Goal: Information Seeking & Learning: Learn about a topic

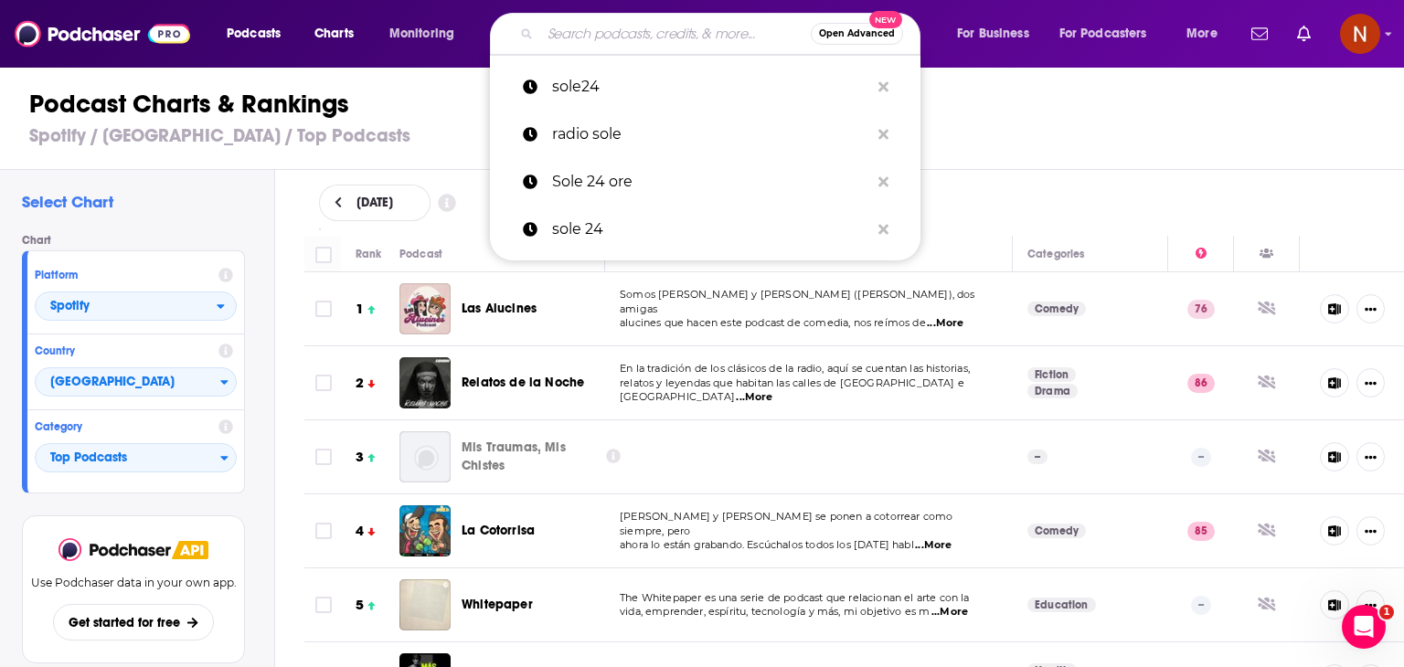
click at [604, 37] on input "Search podcasts, credits, & more..." at bounding box center [675, 33] width 271 height 29
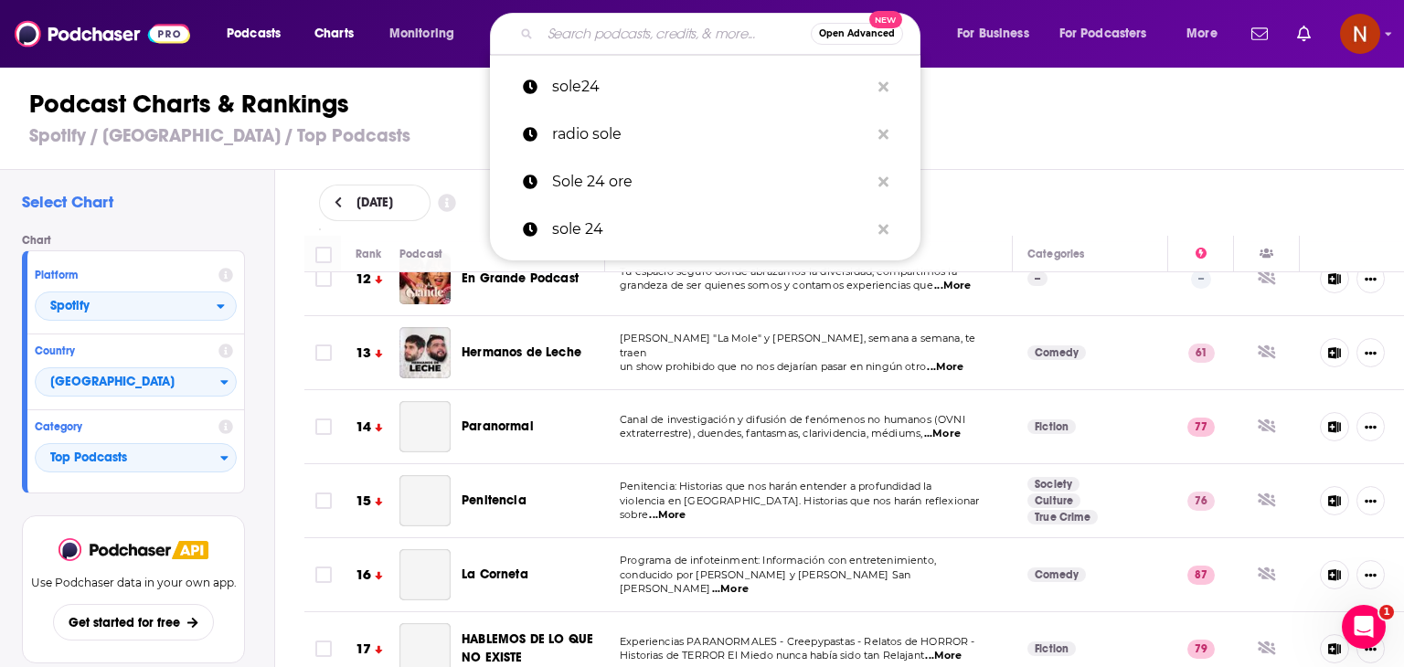
scroll to position [845, 0]
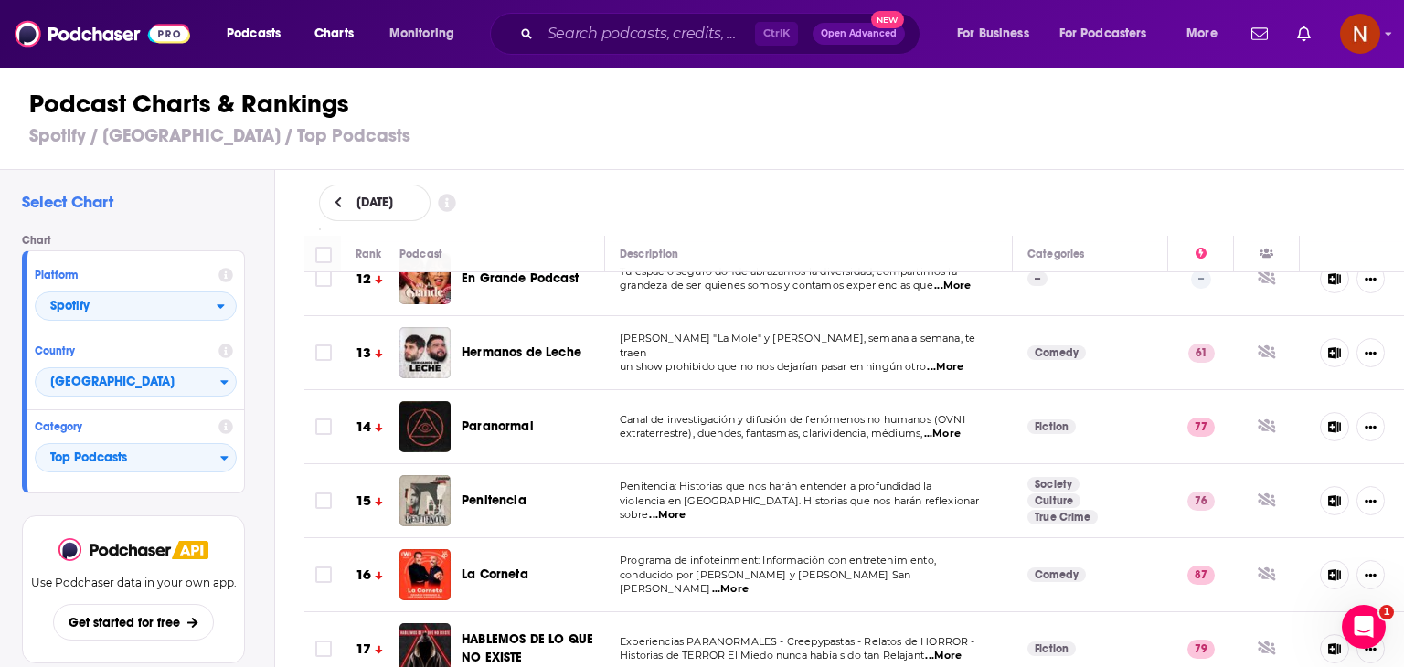
click at [1028, 146] on h3 "Spotify / [GEOGRAPHIC_DATA] / Top Podcasts" at bounding box center [709, 135] width 1361 height 23
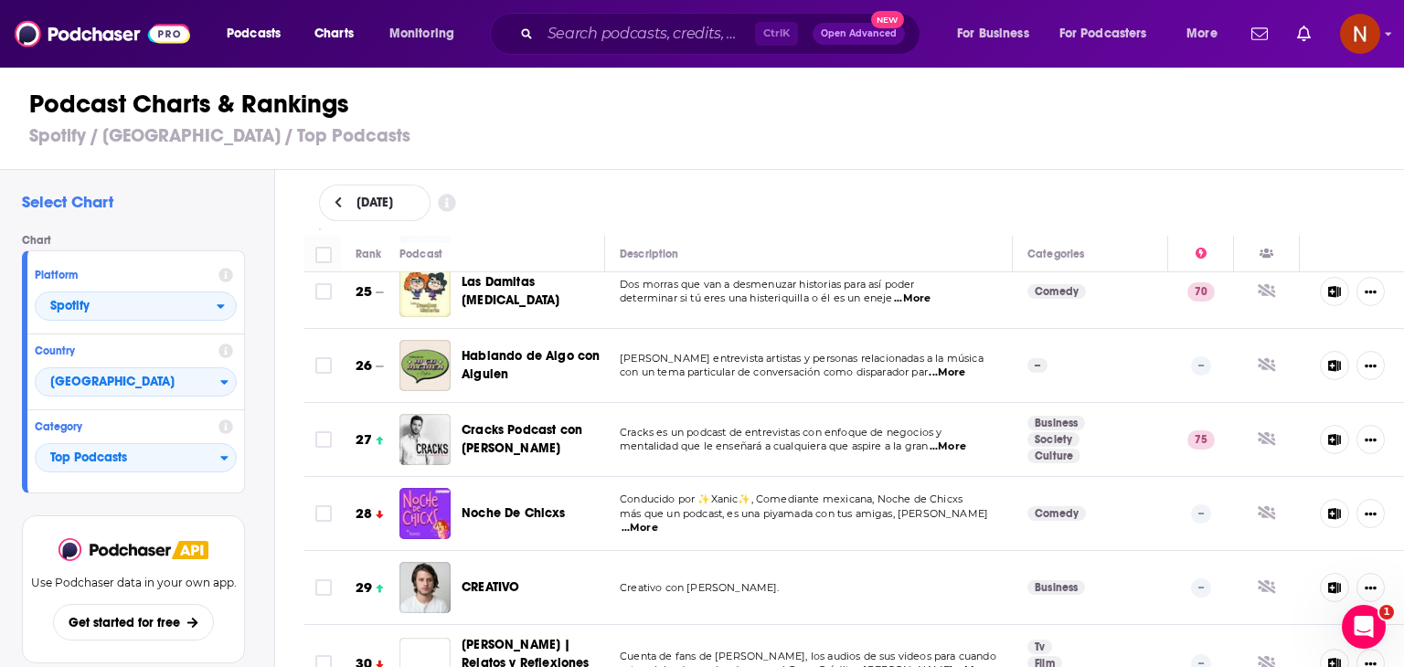
scroll to position [1929, 0]
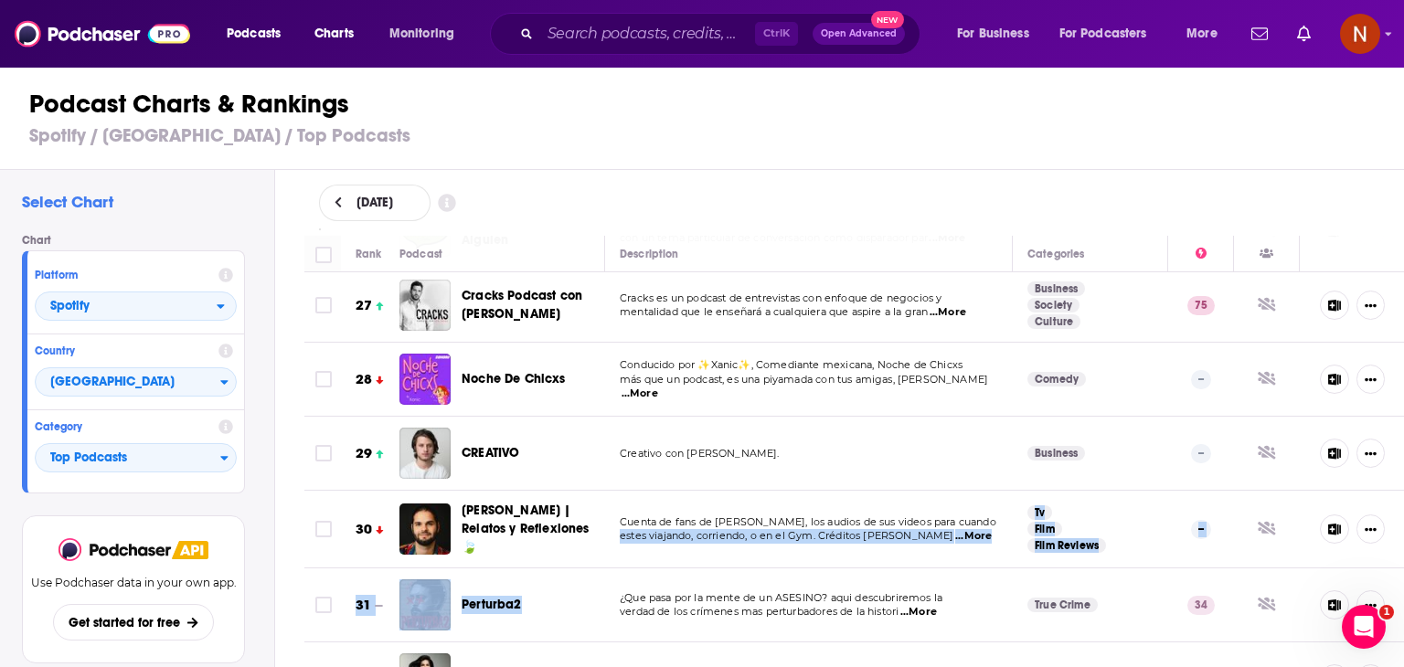
drag, startPoint x: 698, startPoint y: 527, endPoint x: 613, endPoint y: 559, distance: 90.0
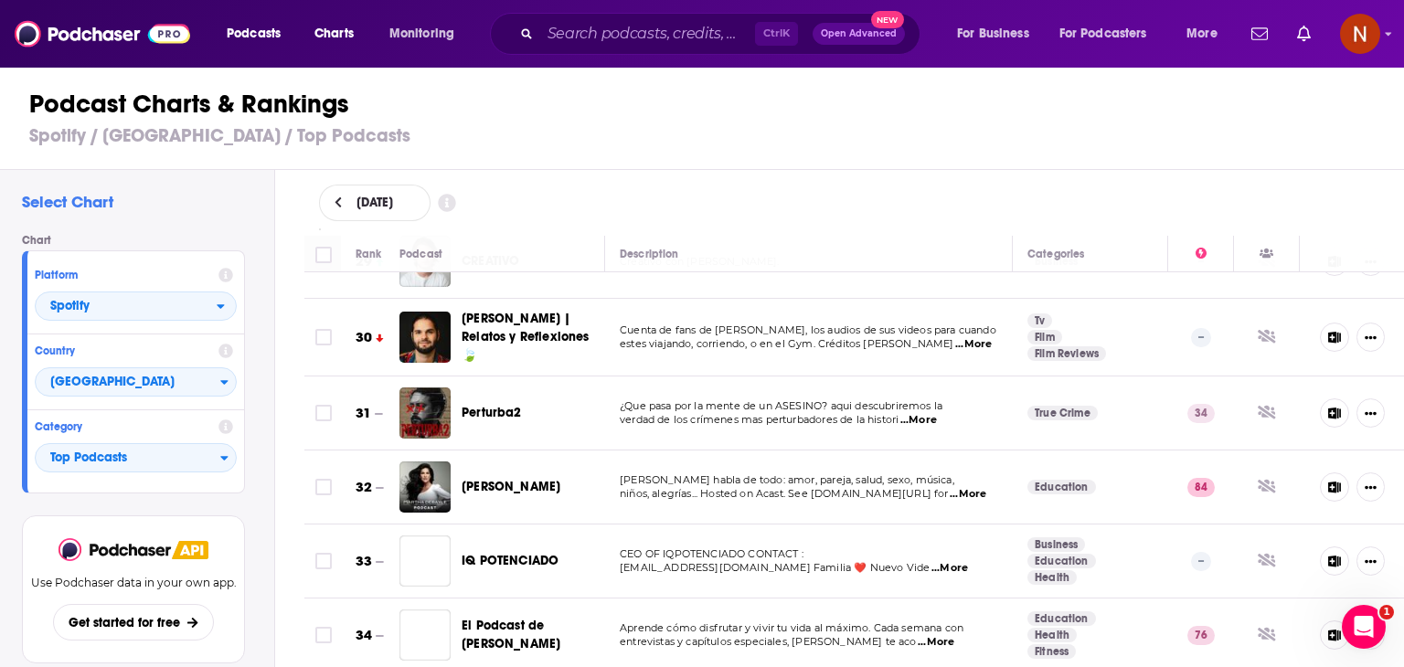
click at [588, 482] on div "[PERSON_NAME]" at bounding box center [541, 487] width 159 height 18
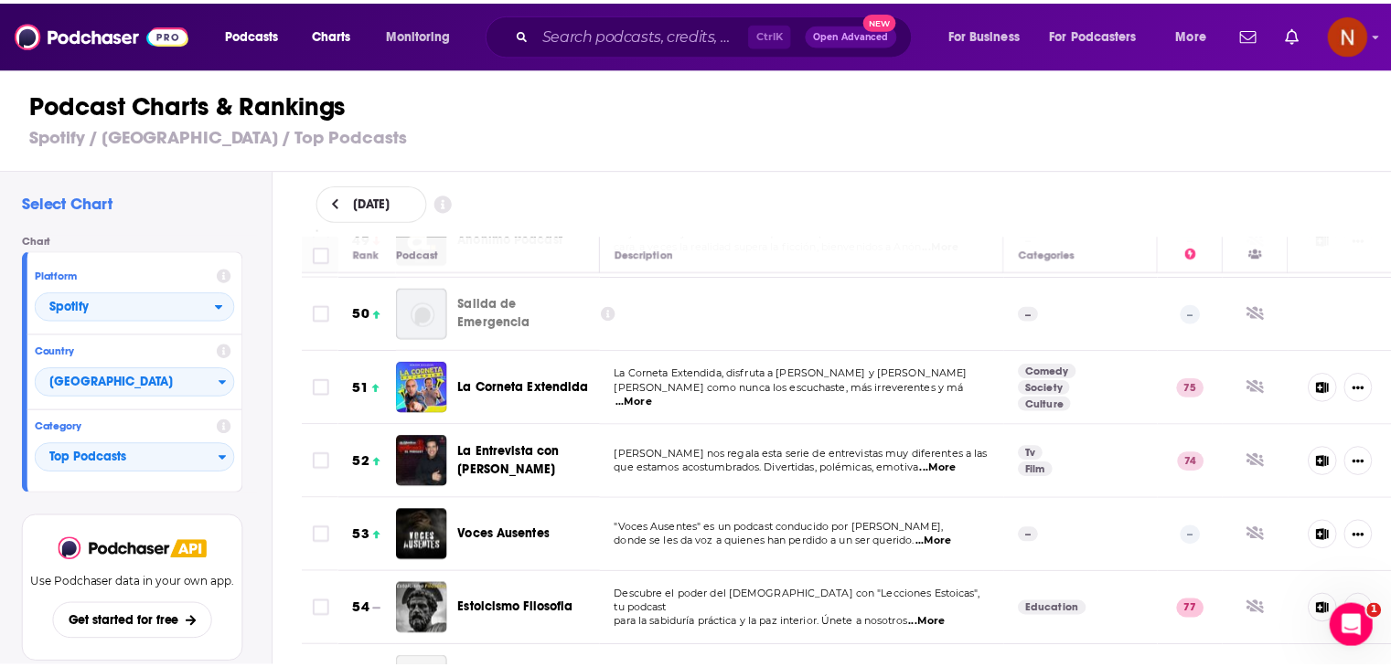
scroll to position [3628, 0]
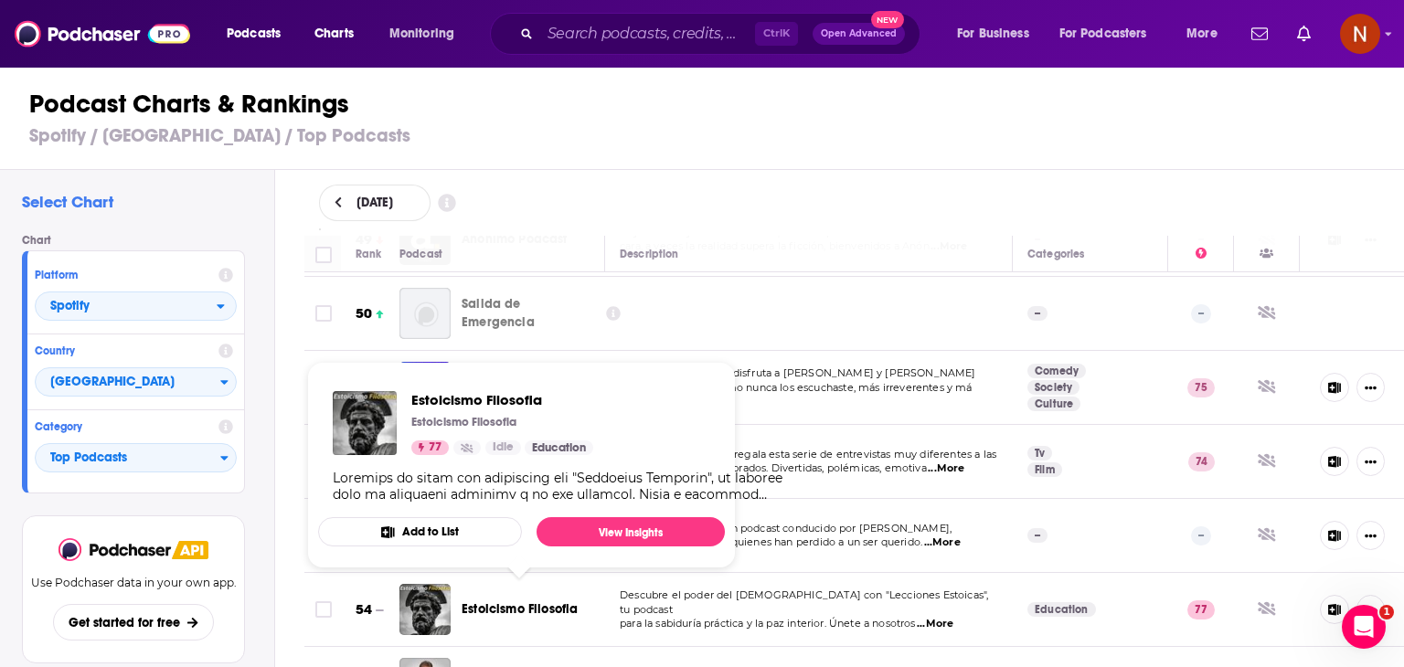
click at [540, 602] on span "Estoicismo Filosofia" at bounding box center [520, 610] width 116 height 16
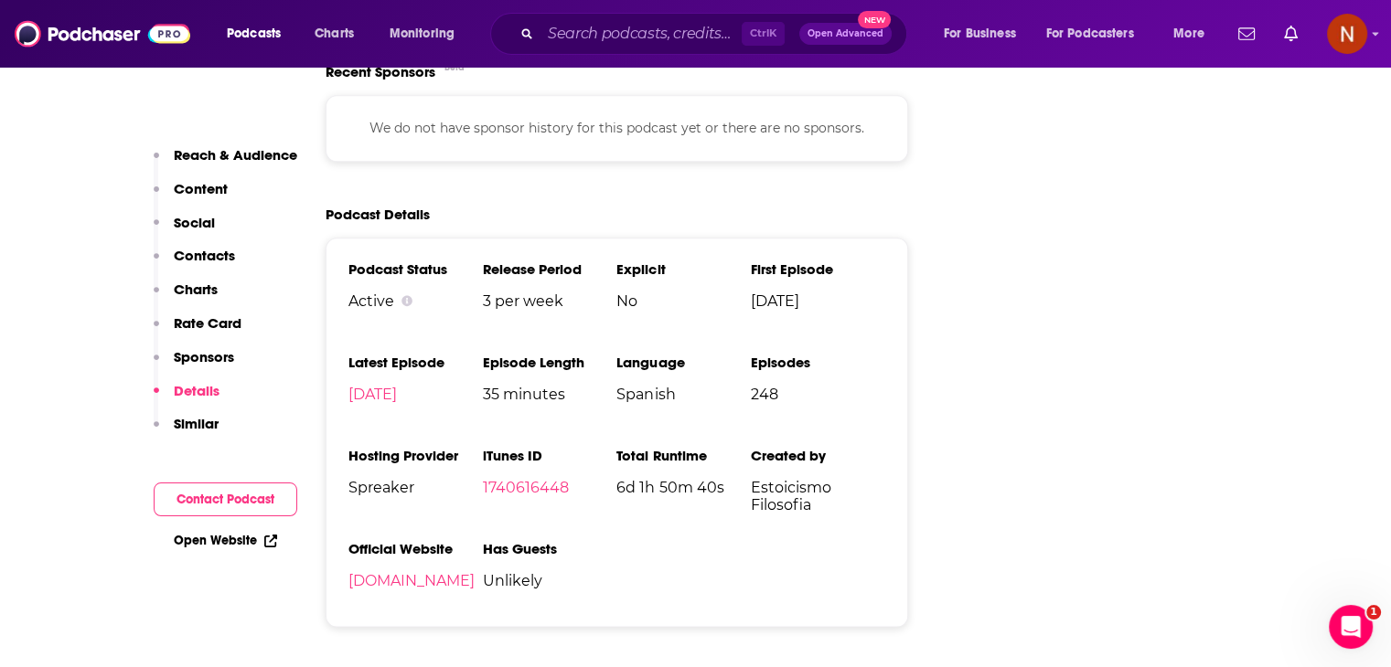
scroll to position [2047, 0]
click at [417, 589] on link "[DOMAIN_NAME]" at bounding box center [411, 579] width 126 height 17
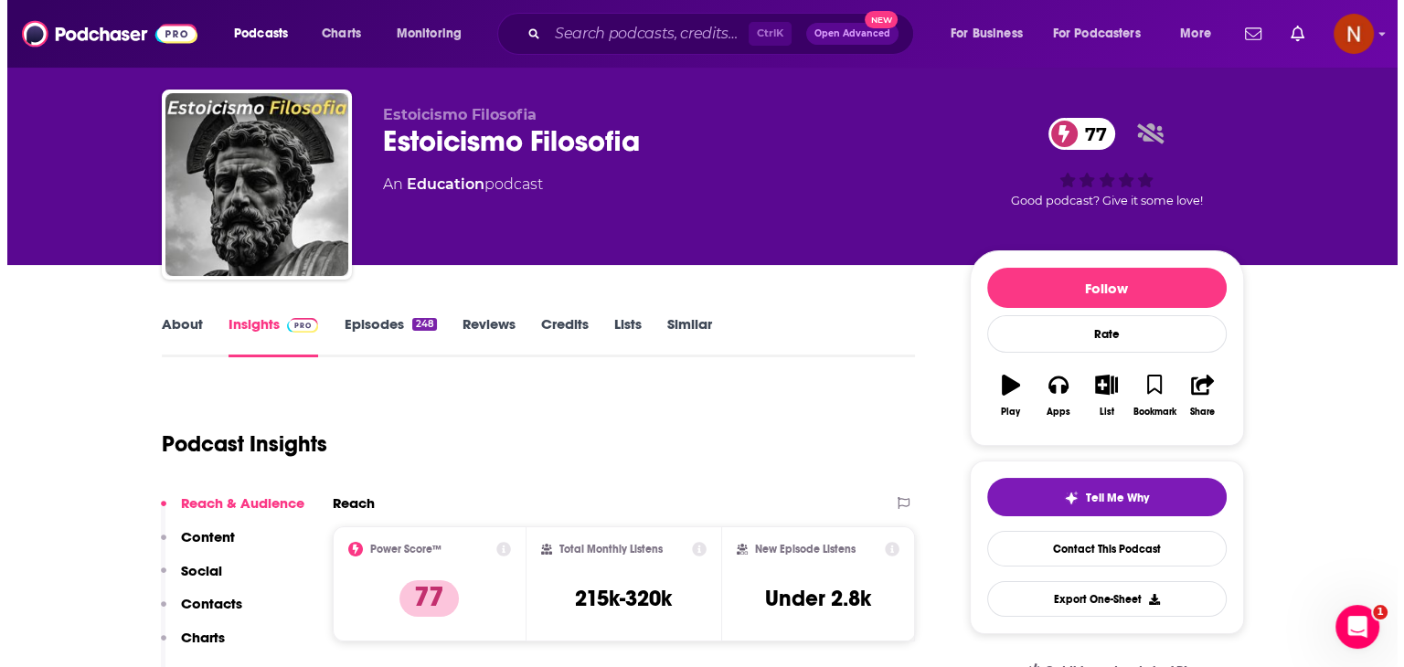
scroll to position [0, 0]
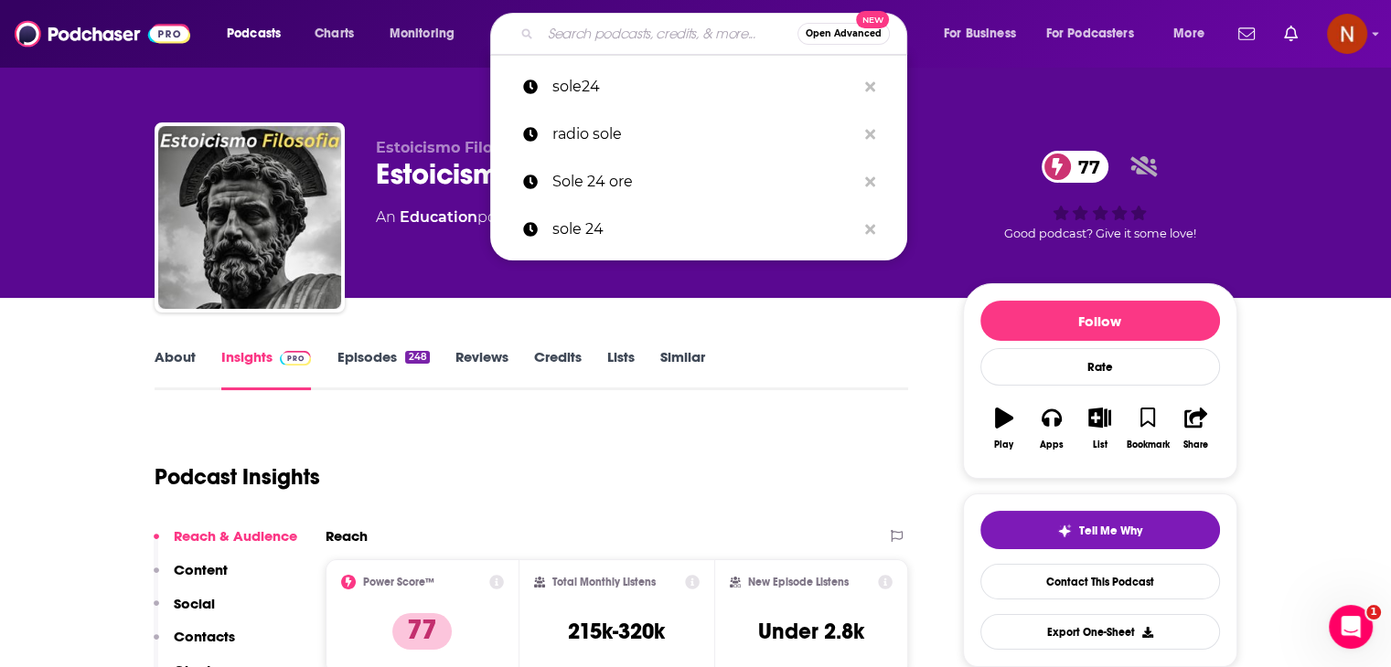
click at [656, 30] on input "Search podcasts, credits, & more..." at bounding box center [668, 33] width 257 height 29
paste input "Se Regalan Dudas"
type input "Se Regalan Dudas"
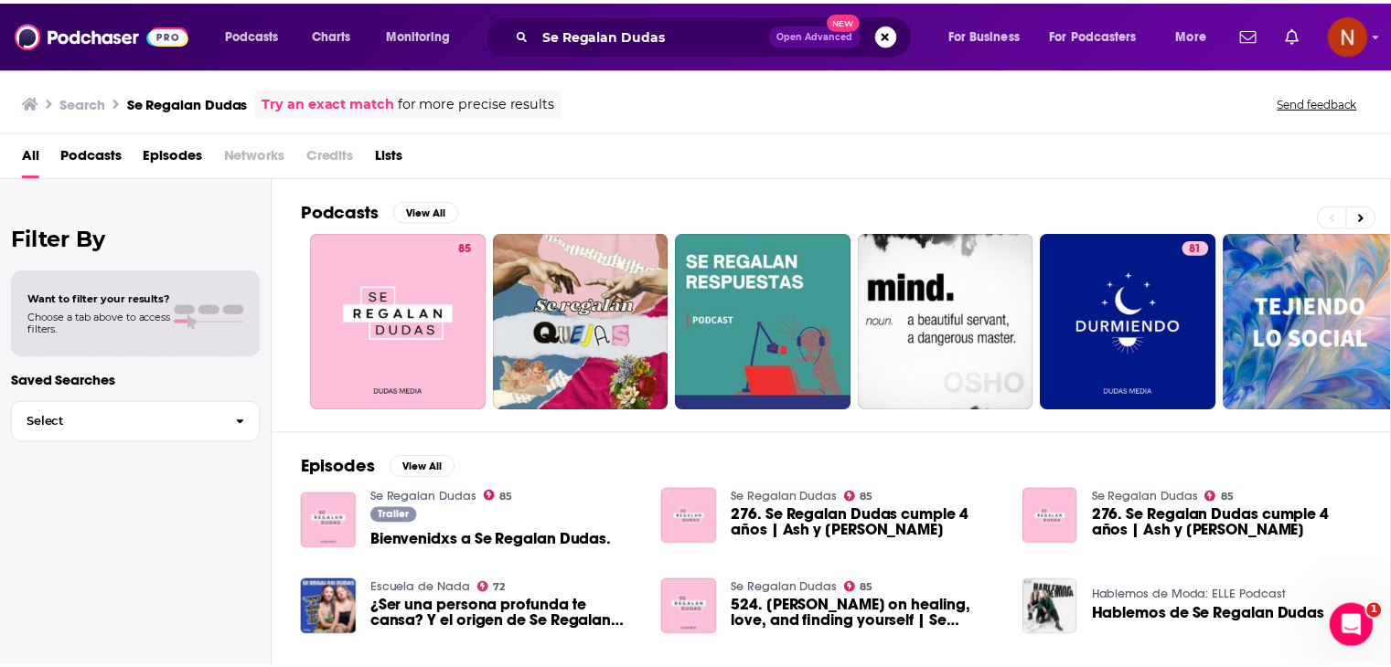
scroll to position [80, 0]
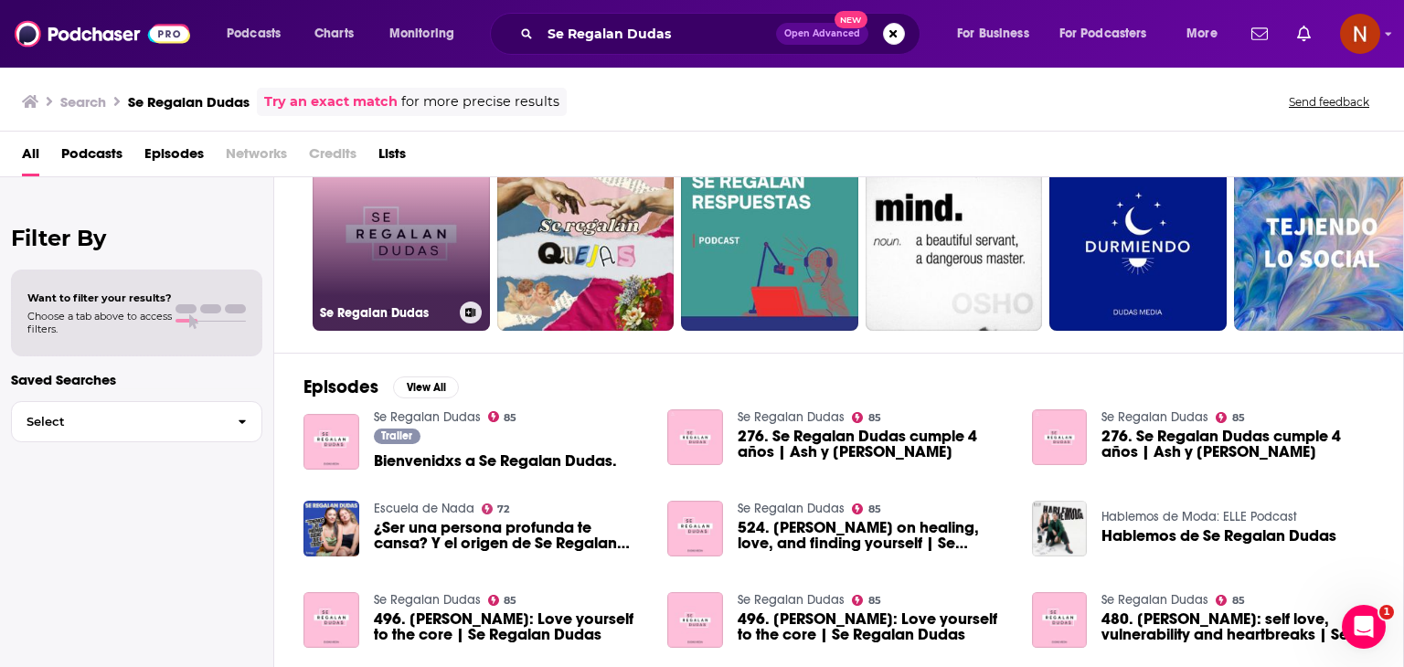
click at [406, 268] on link "85 Se Regalan Dudas" at bounding box center [401, 242] width 177 height 177
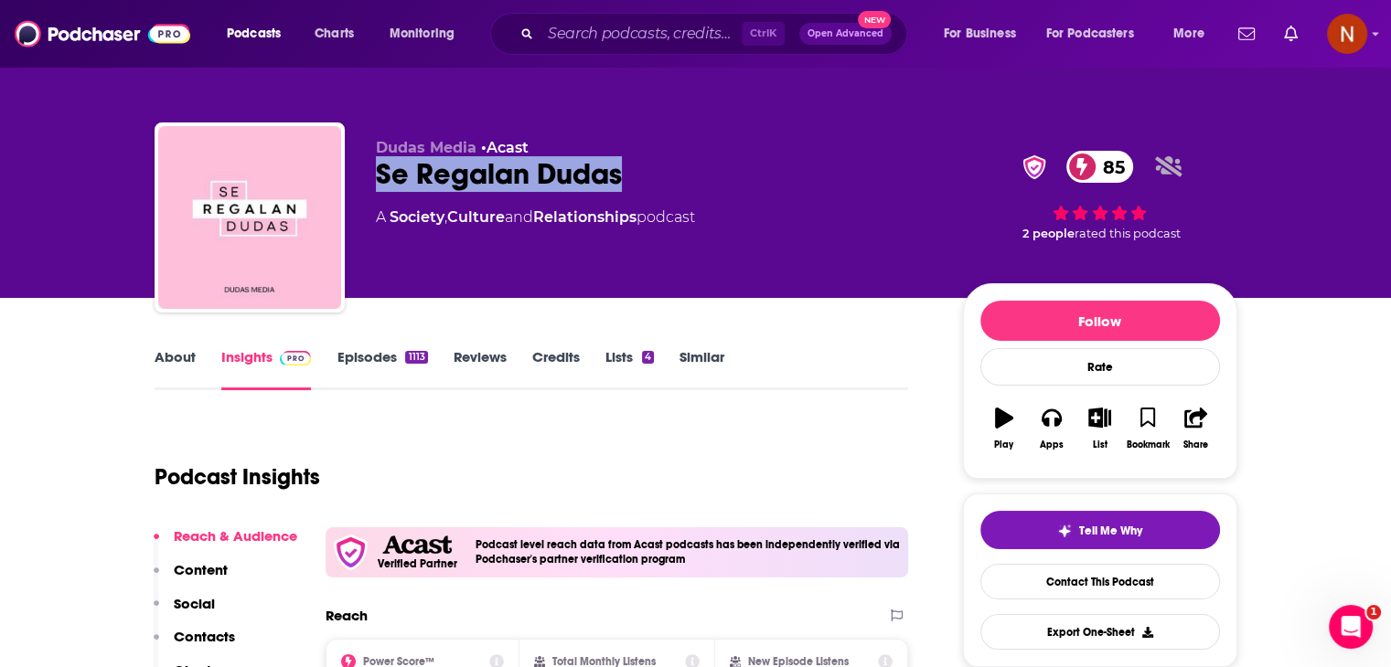
drag, startPoint x: 618, startPoint y: 173, endPoint x: 368, endPoint y: 161, distance: 249.9
click at [368, 161] on div "Dudas Media • Acast Se Regalan Dudas 85 A Society , Culture and Relationships p…" at bounding box center [696, 221] width 1082 height 197
copy h2 "Se Regalan Dudas"
click at [638, 27] on input "Search podcasts, credits, & more..." at bounding box center [640, 33] width 201 height 29
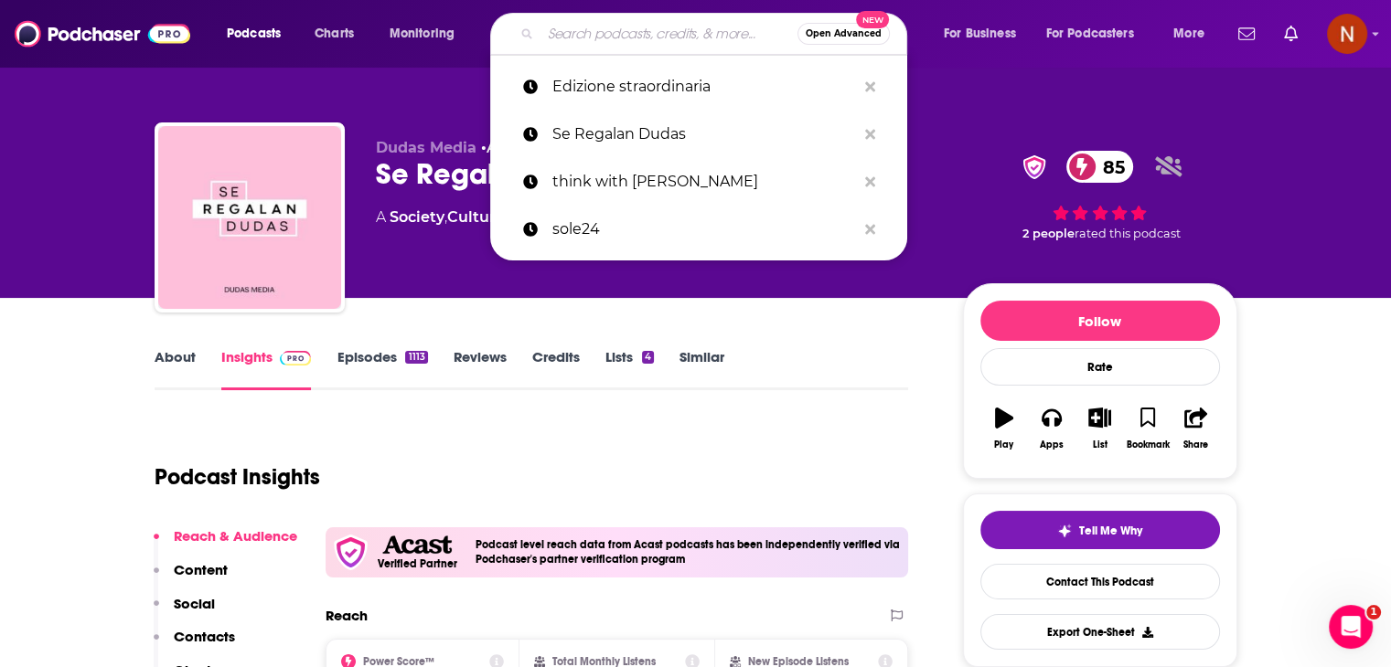
paste input "Cracks Podcast con [PERSON_NAME]"
type input "Cracks Podcast con [PERSON_NAME]"
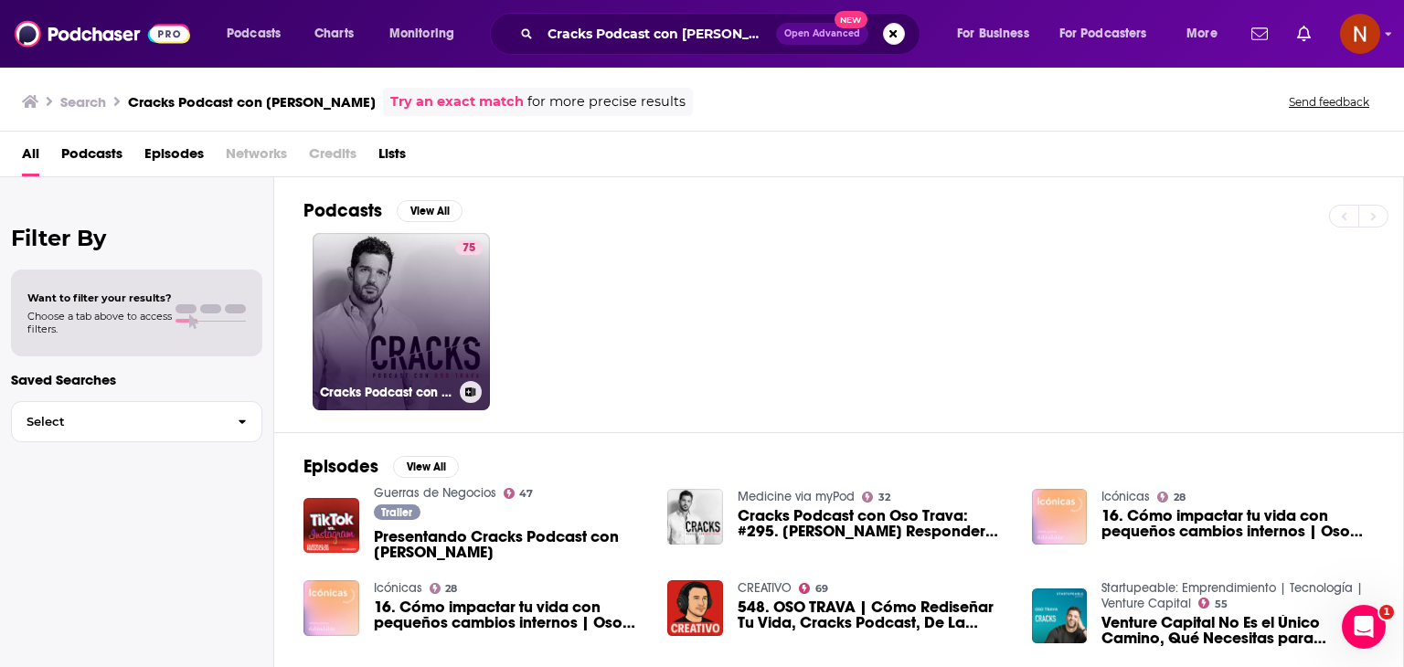
click at [418, 296] on link "75 Cracks Podcast con [PERSON_NAME]" at bounding box center [401, 321] width 177 height 177
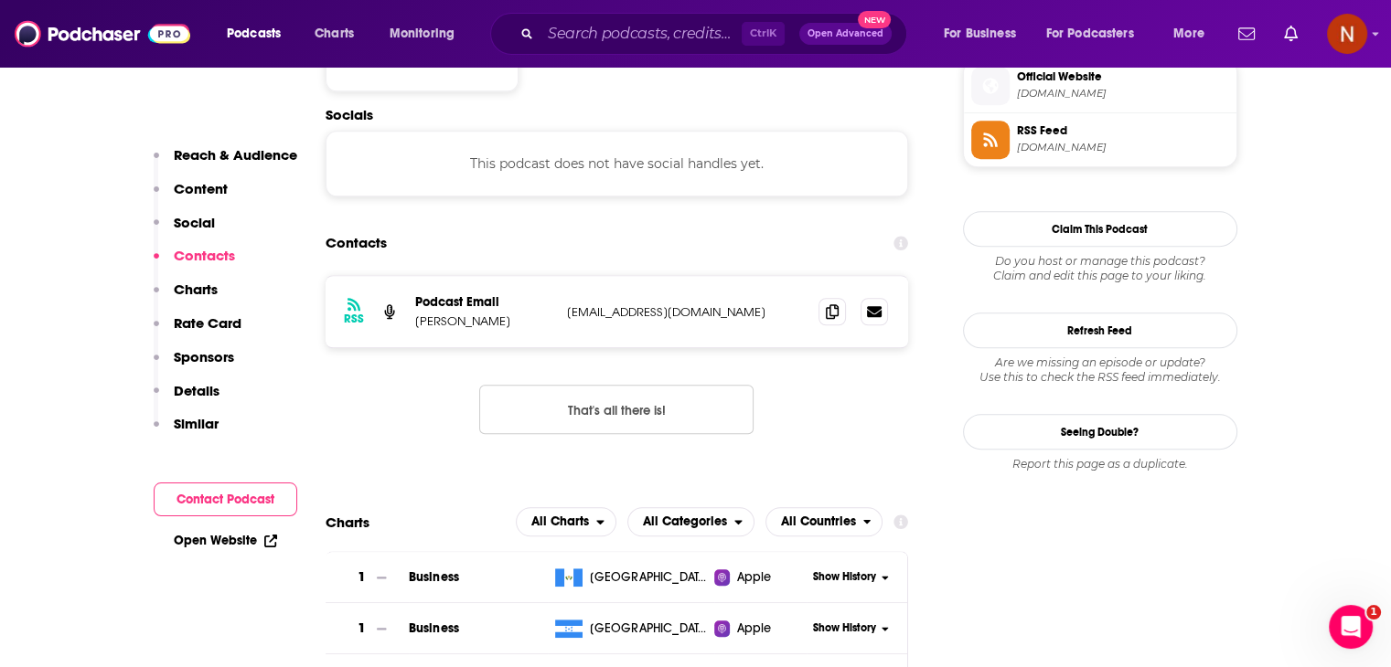
scroll to position [1514, 0]
click at [834, 304] on icon at bounding box center [832, 311] width 13 height 15
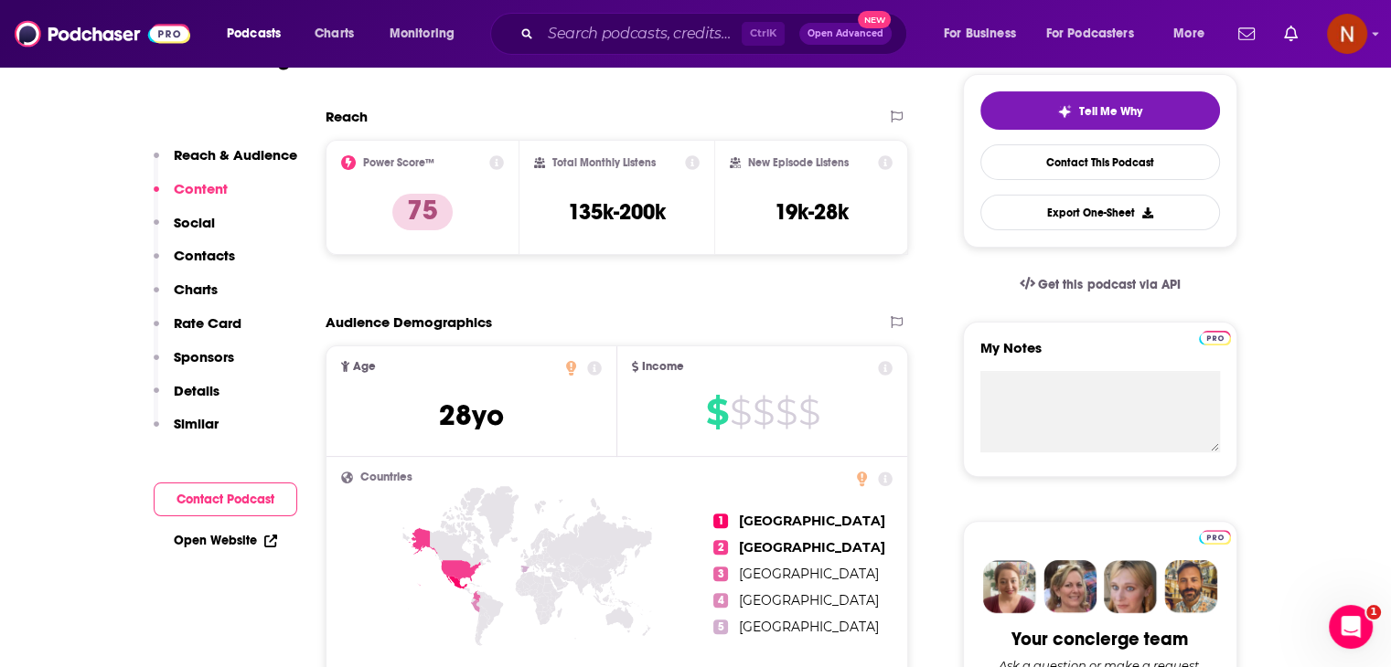
scroll to position [399, 0]
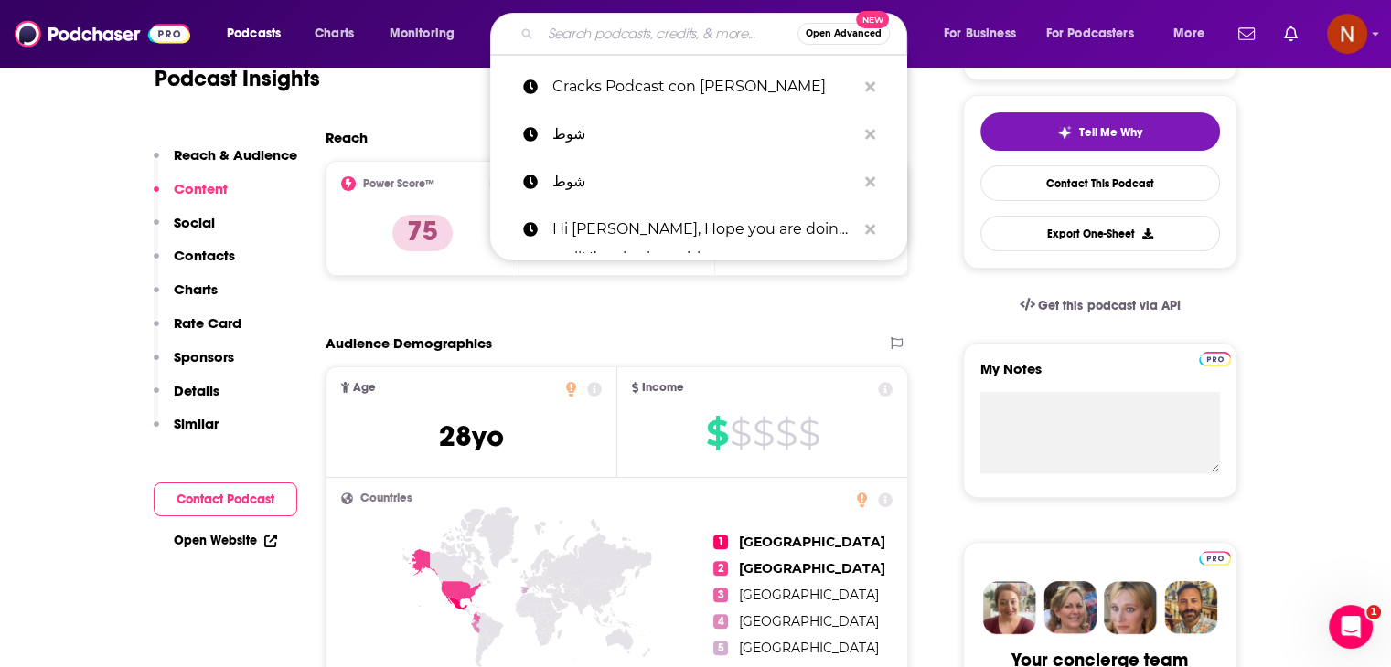
click at [662, 33] on input "Search podcasts, credits, & more..." at bounding box center [668, 33] width 257 height 29
paste input "[PERSON_NAME]"
type input "[PERSON_NAME]"
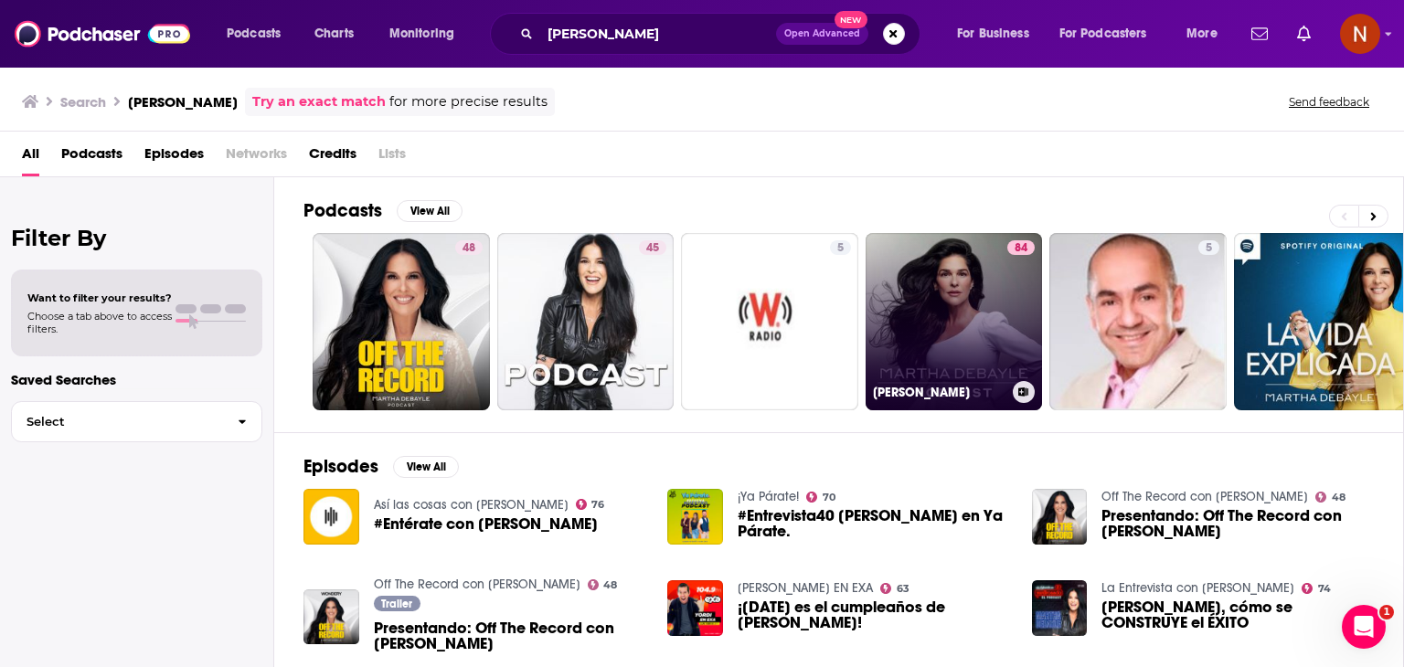
click at [973, 284] on link "84 [PERSON_NAME]" at bounding box center [954, 321] width 177 height 177
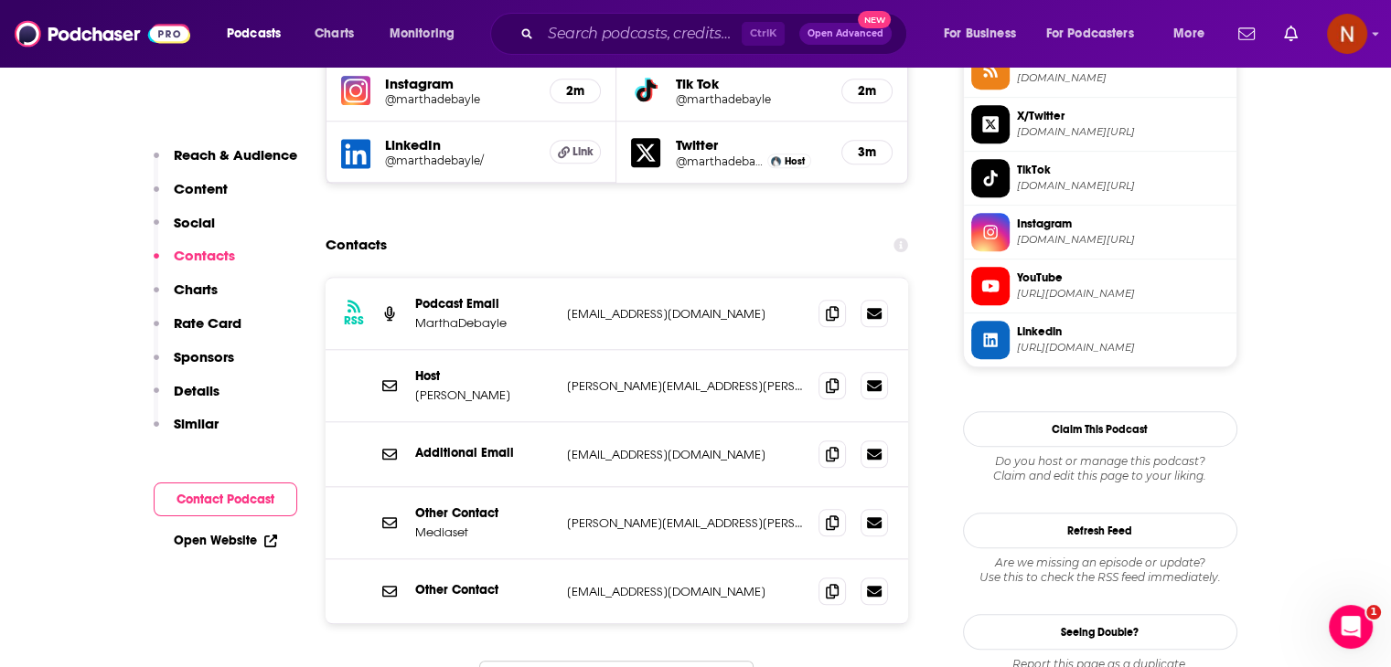
scroll to position [1656, 0]
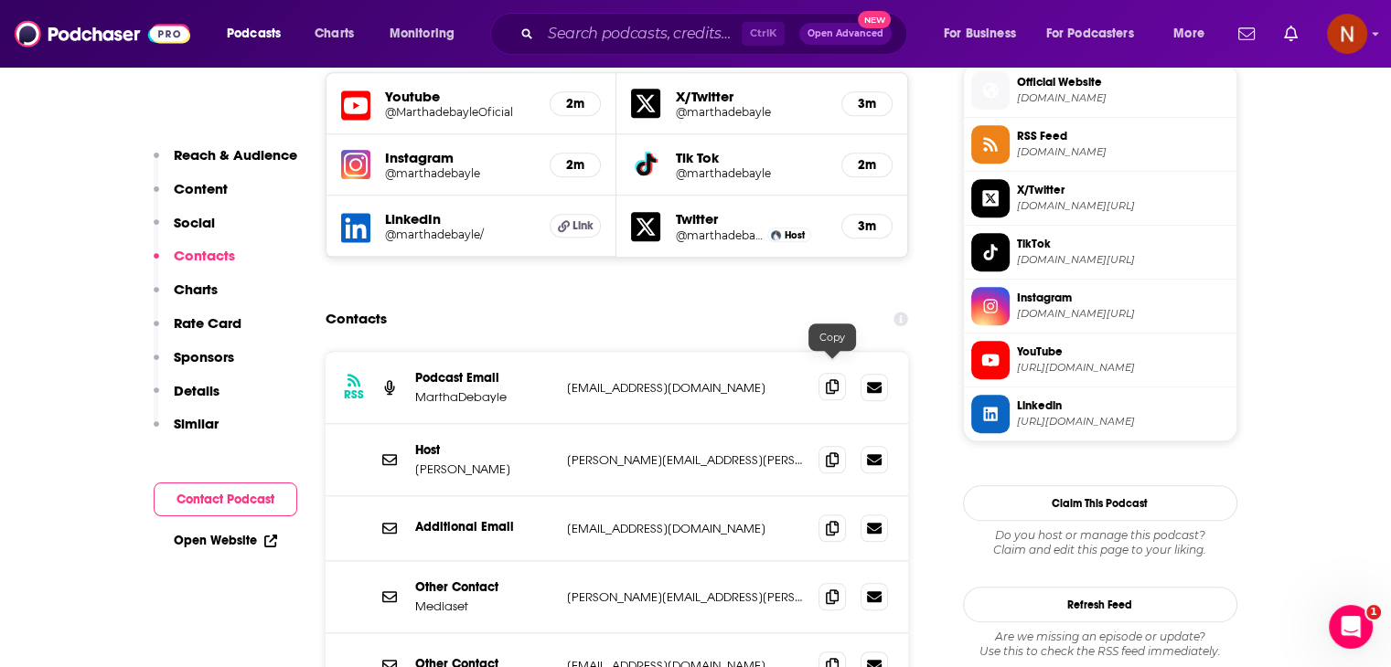
click at [835, 373] on span at bounding box center [831, 386] width 27 height 27
click at [828, 452] on icon at bounding box center [832, 459] width 13 height 15
click at [818, 514] on span at bounding box center [831, 527] width 27 height 27
click at [836, 520] on span at bounding box center [831, 527] width 27 height 27
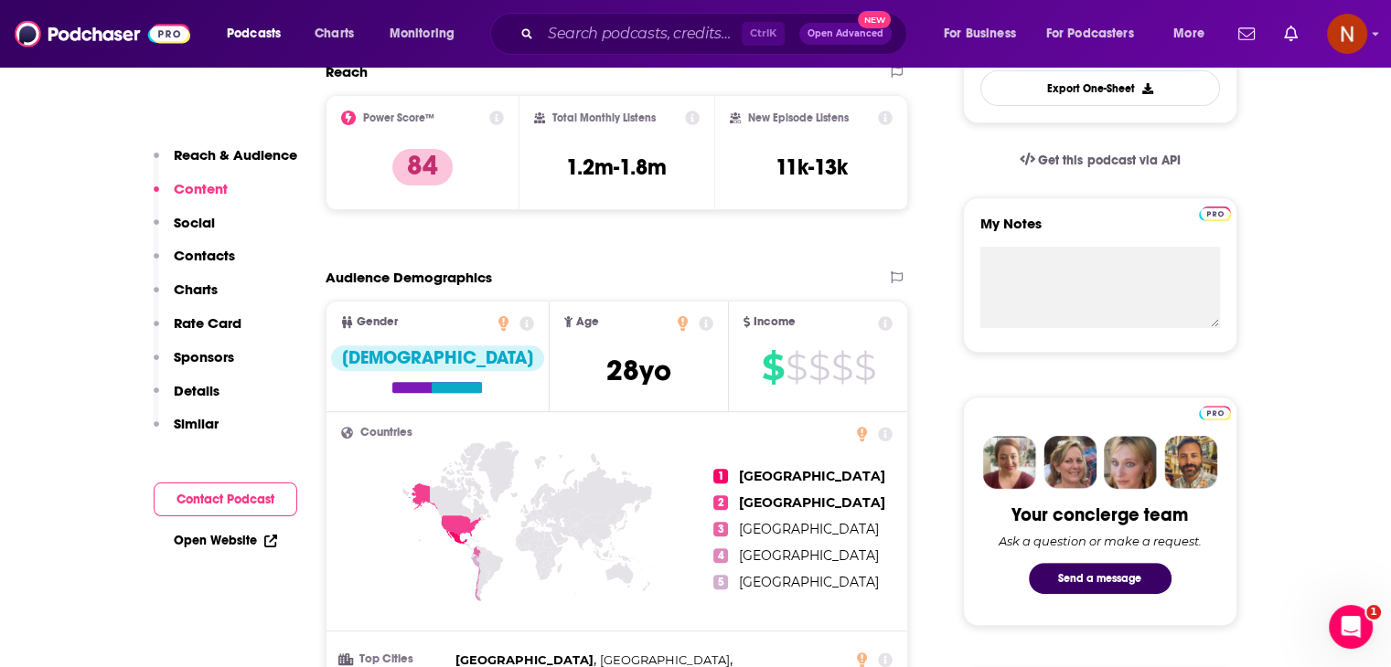
scroll to position [0, 0]
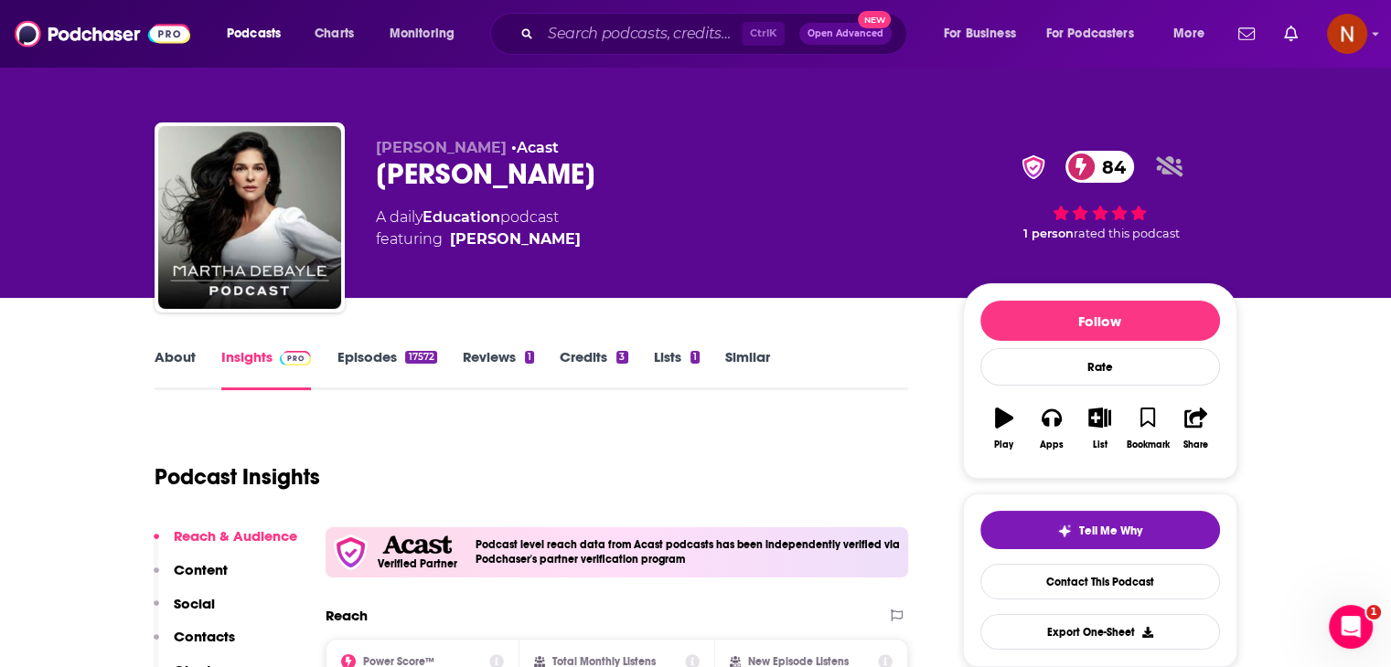
drag, startPoint x: 592, startPoint y: 176, endPoint x: 380, endPoint y: 186, distance: 212.3
click at [380, 186] on div "[PERSON_NAME] 84" at bounding box center [655, 174] width 558 height 36
copy h2 "[PERSON_NAME]"
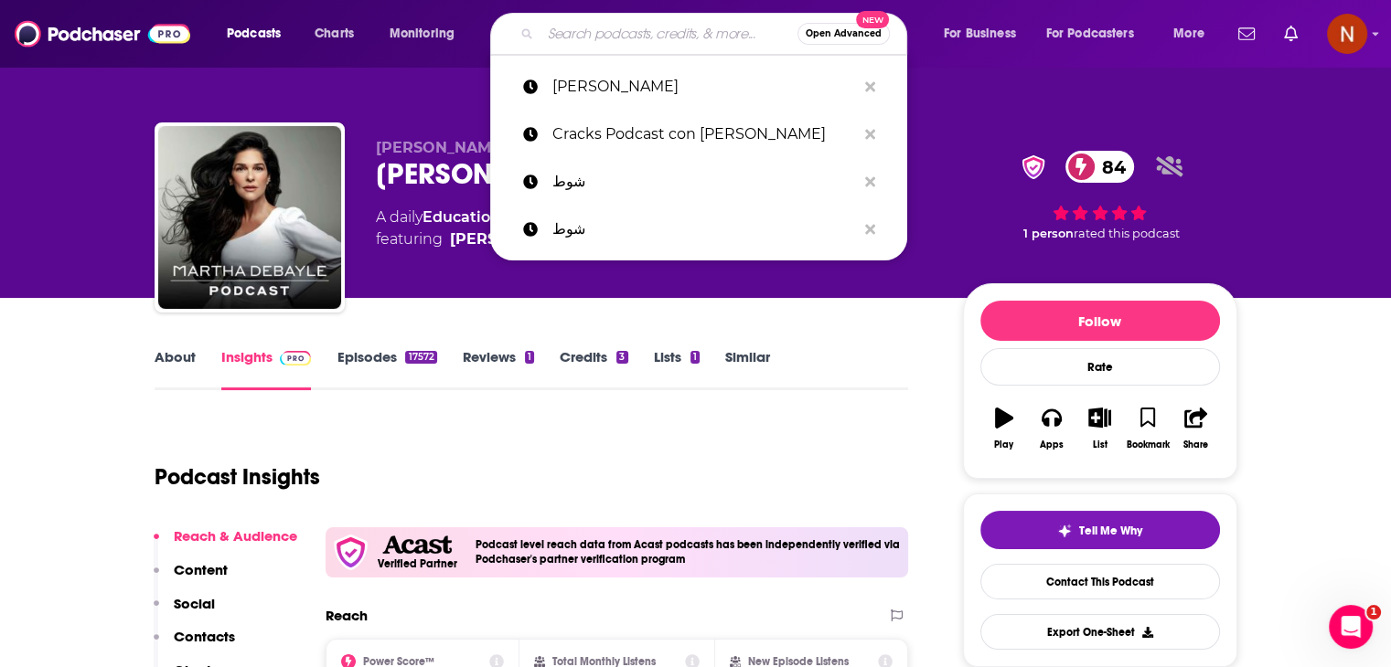
click at [634, 30] on input "Search podcasts, credits, & more..." at bounding box center [668, 33] width 257 height 29
paste input "Psicología Al Desnudo Podcast"
type input "Psicología Al Desnudo Podcast"
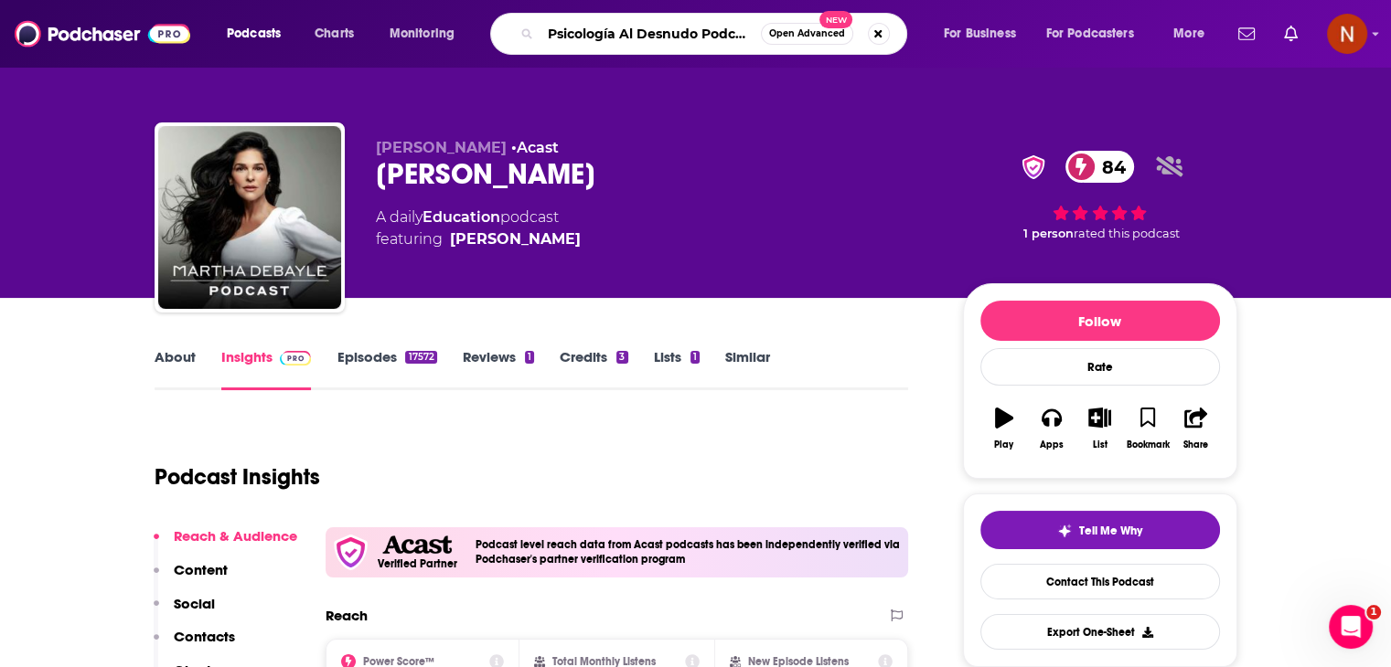
scroll to position [0, 4]
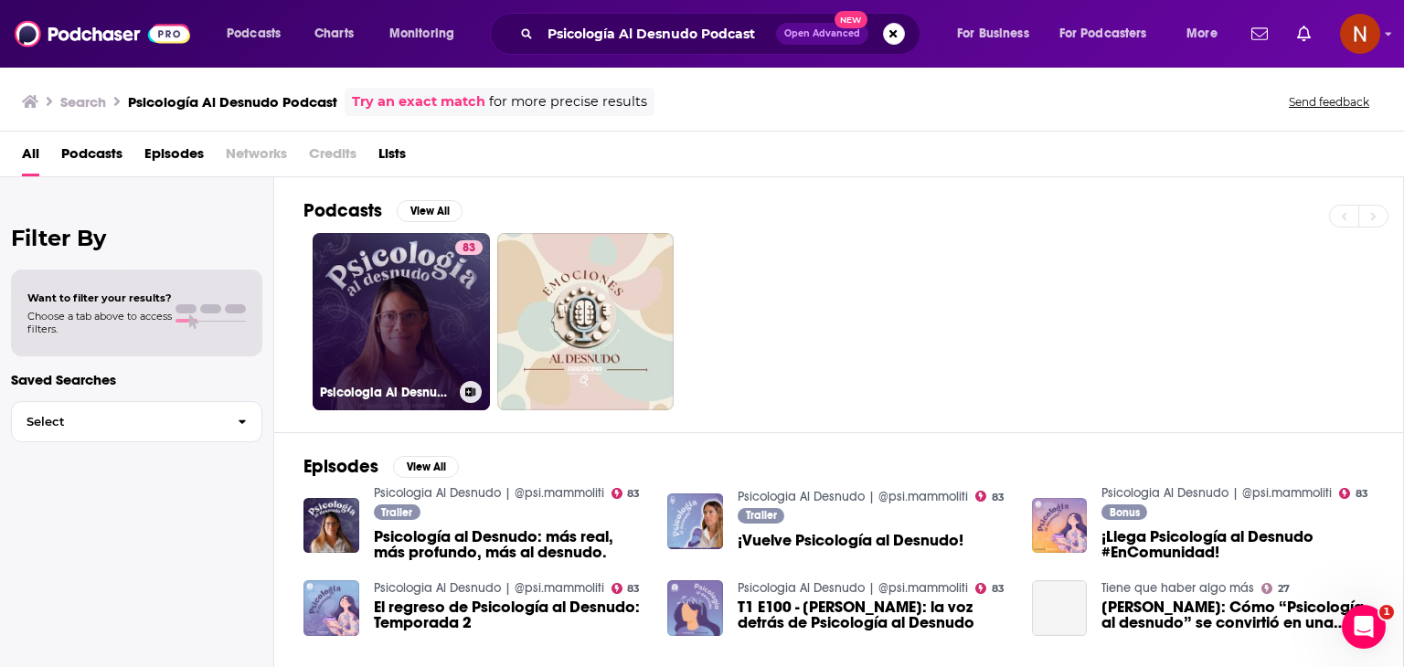
click at [472, 315] on div "83" at bounding box center [468, 310] width 27 height 141
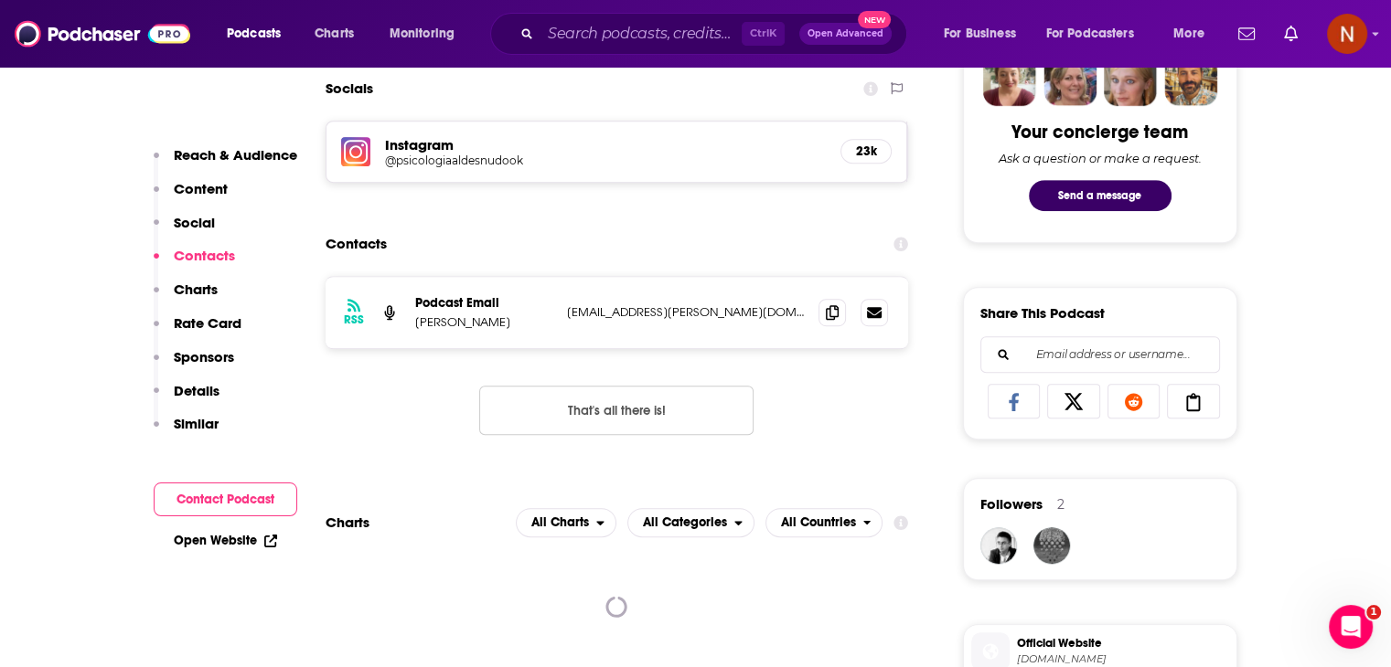
scroll to position [925, 0]
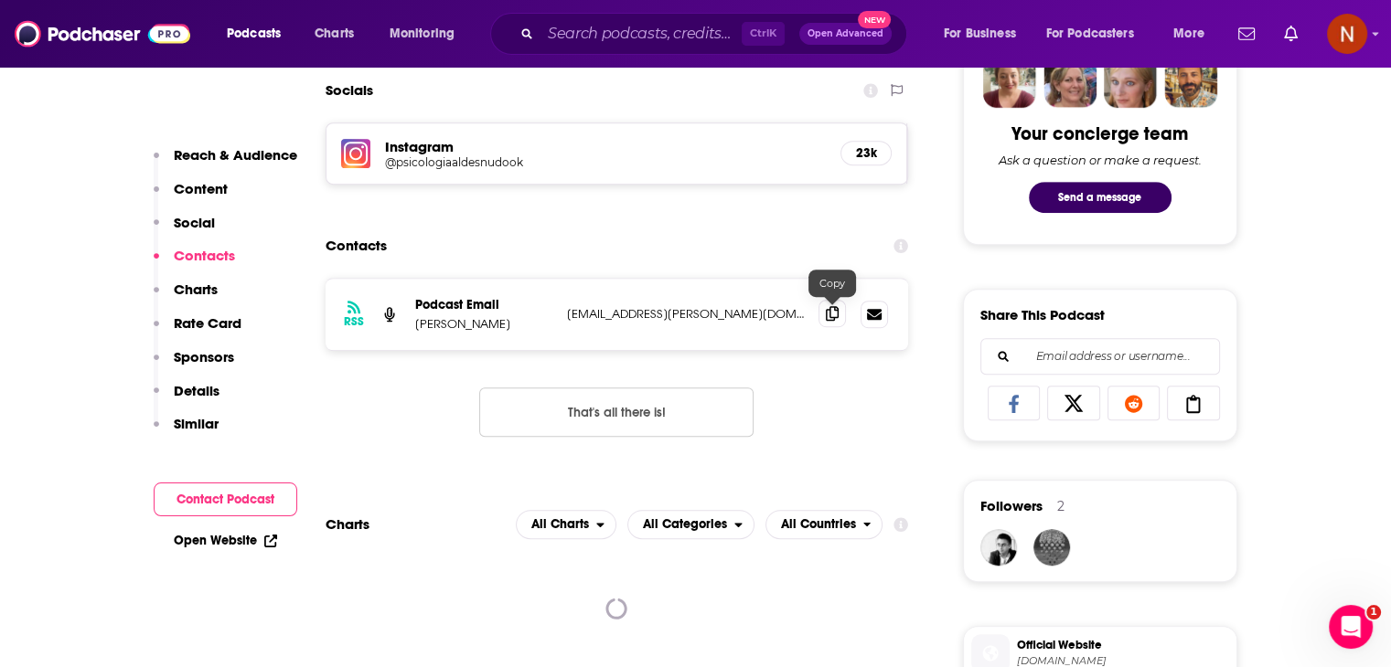
click at [836, 321] on span at bounding box center [831, 313] width 27 height 27
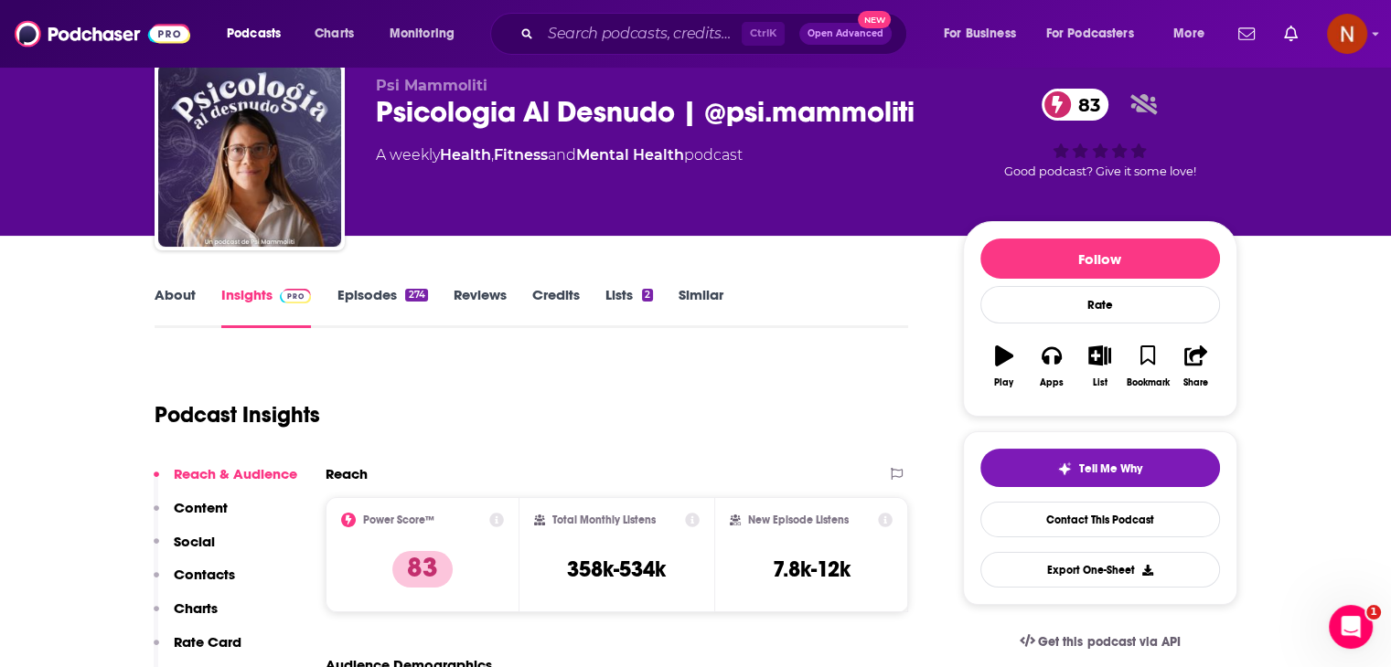
scroll to position [43, 0]
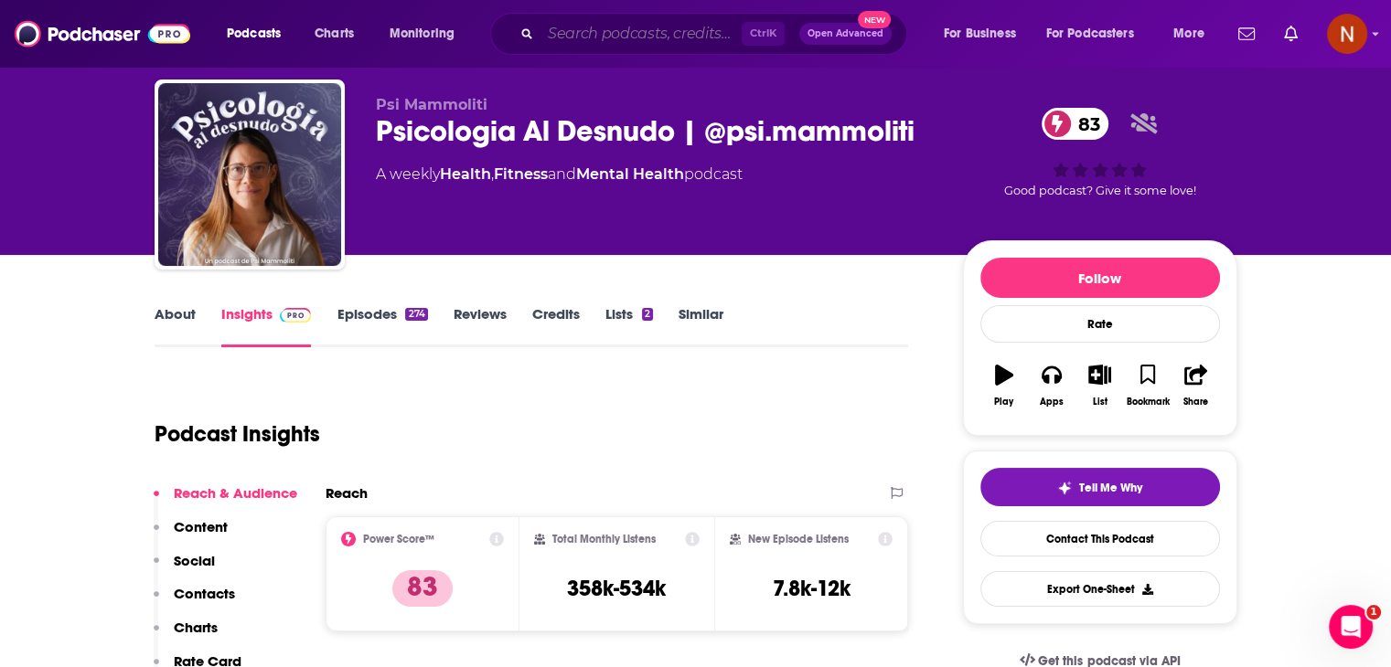
click at [640, 33] on input "Search podcasts, credits, & more..." at bounding box center [640, 33] width 201 height 29
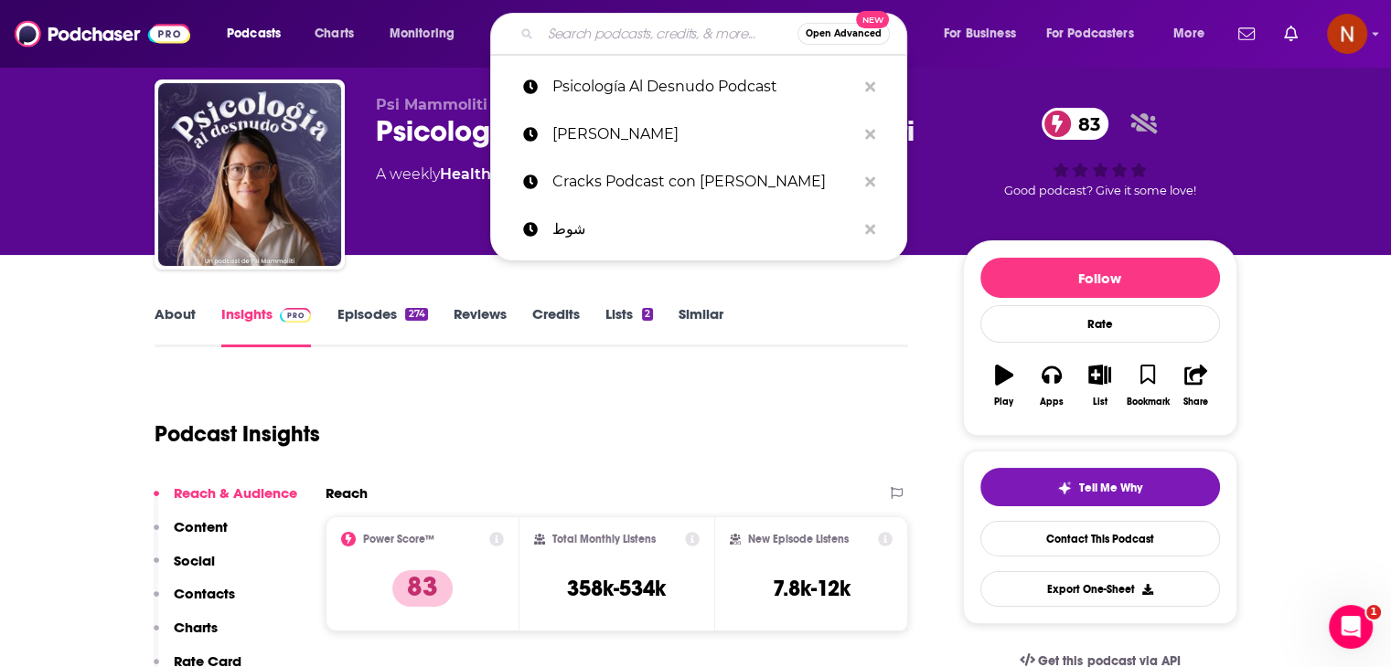
paste input "Despertando"
type input "Despertando"
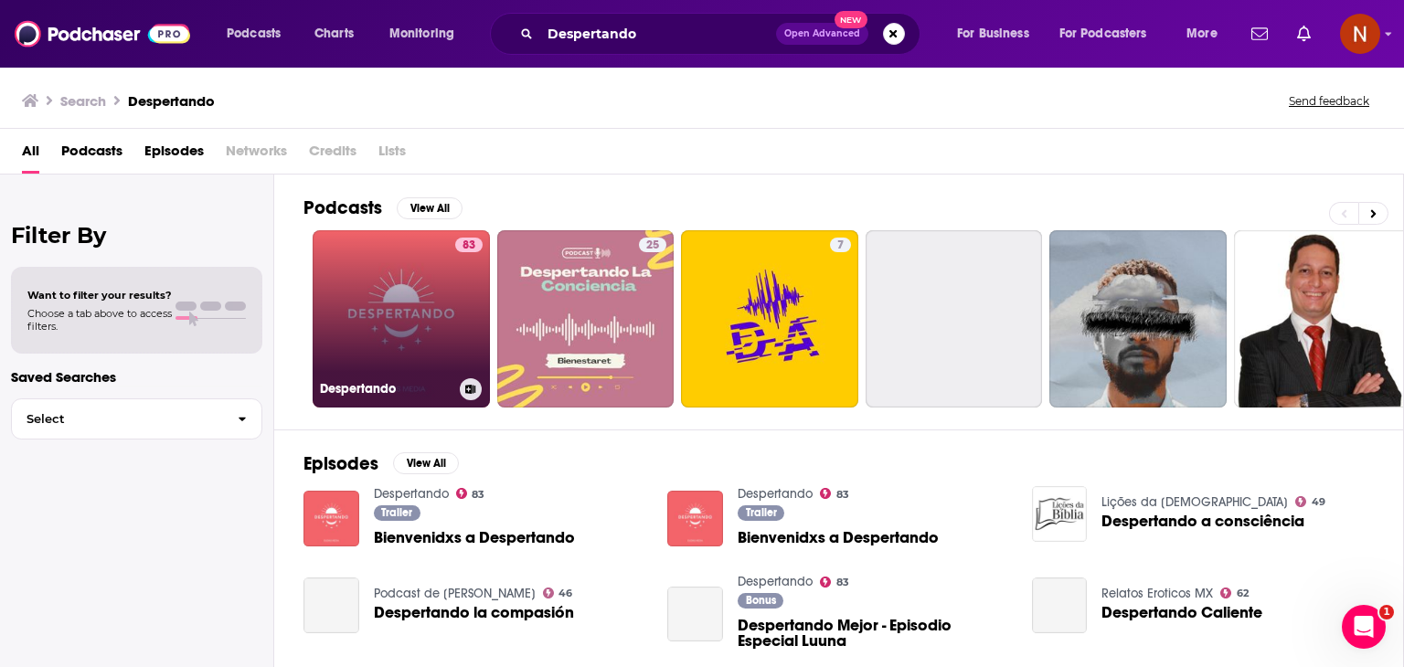
click at [425, 286] on link "83 Despertando" at bounding box center [401, 318] width 177 height 177
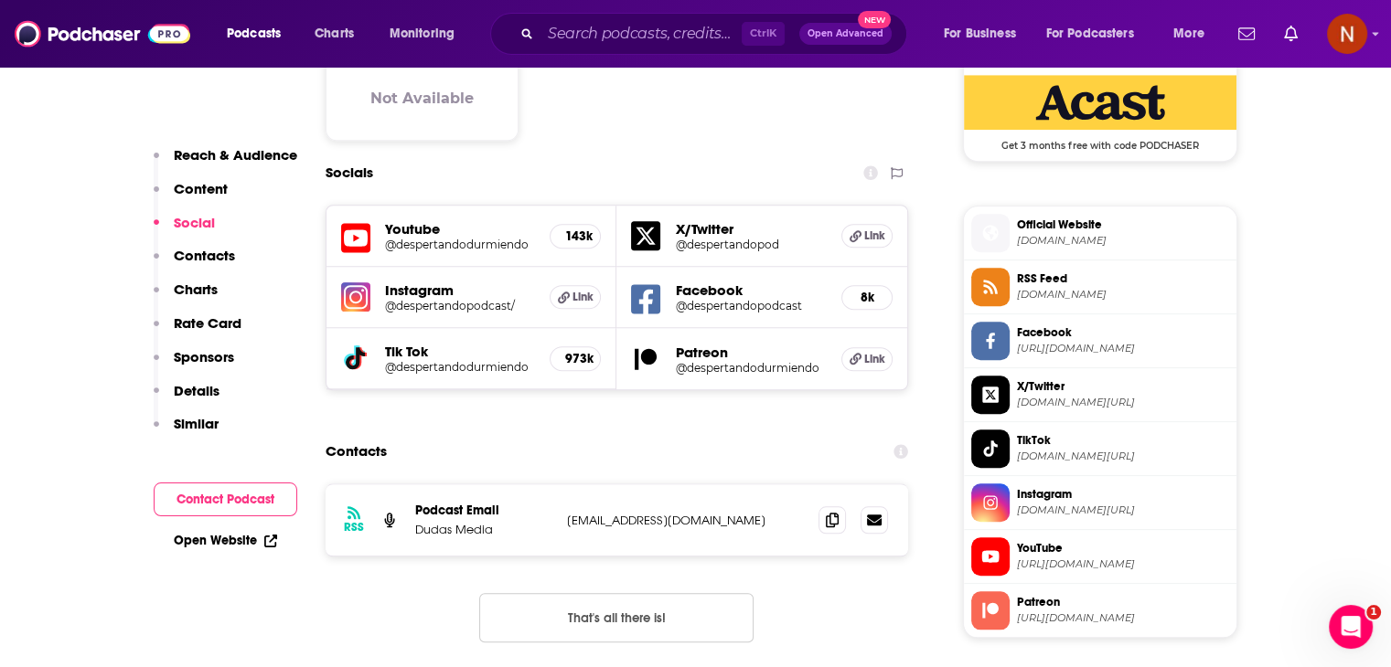
scroll to position [1514, 0]
click at [836, 511] on icon at bounding box center [832, 518] width 13 height 15
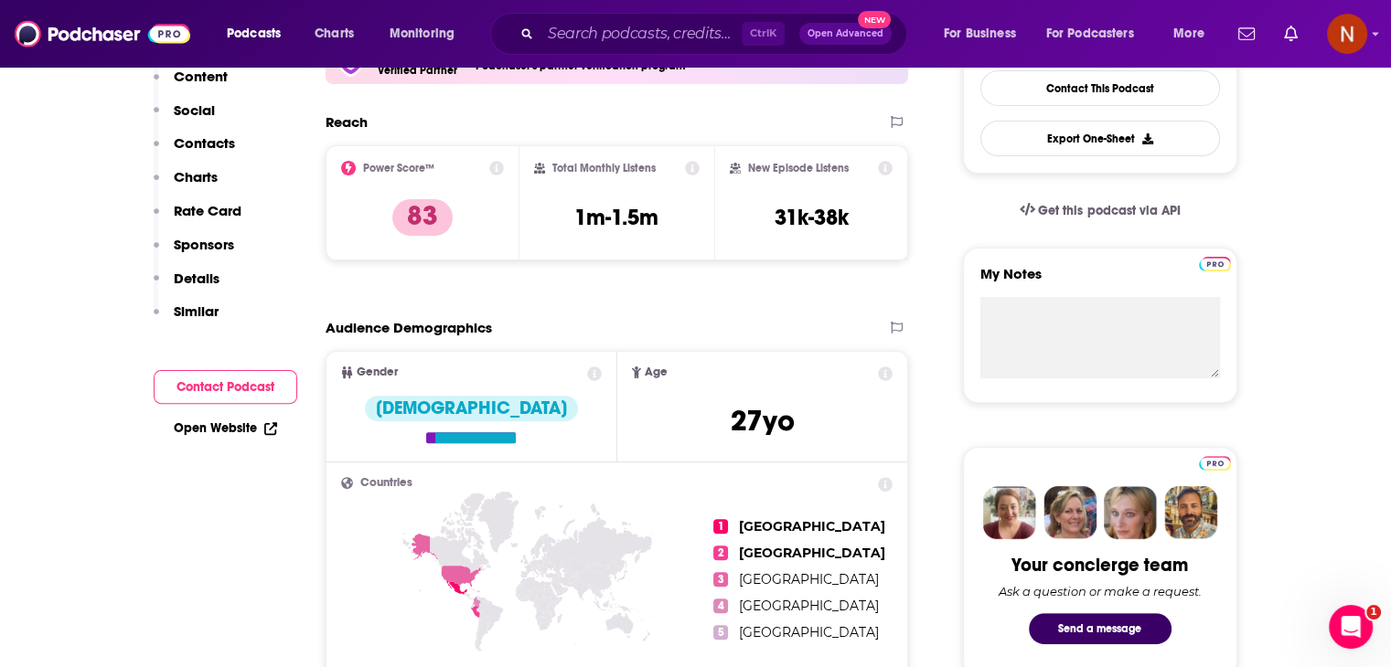
scroll to position [0, 0]
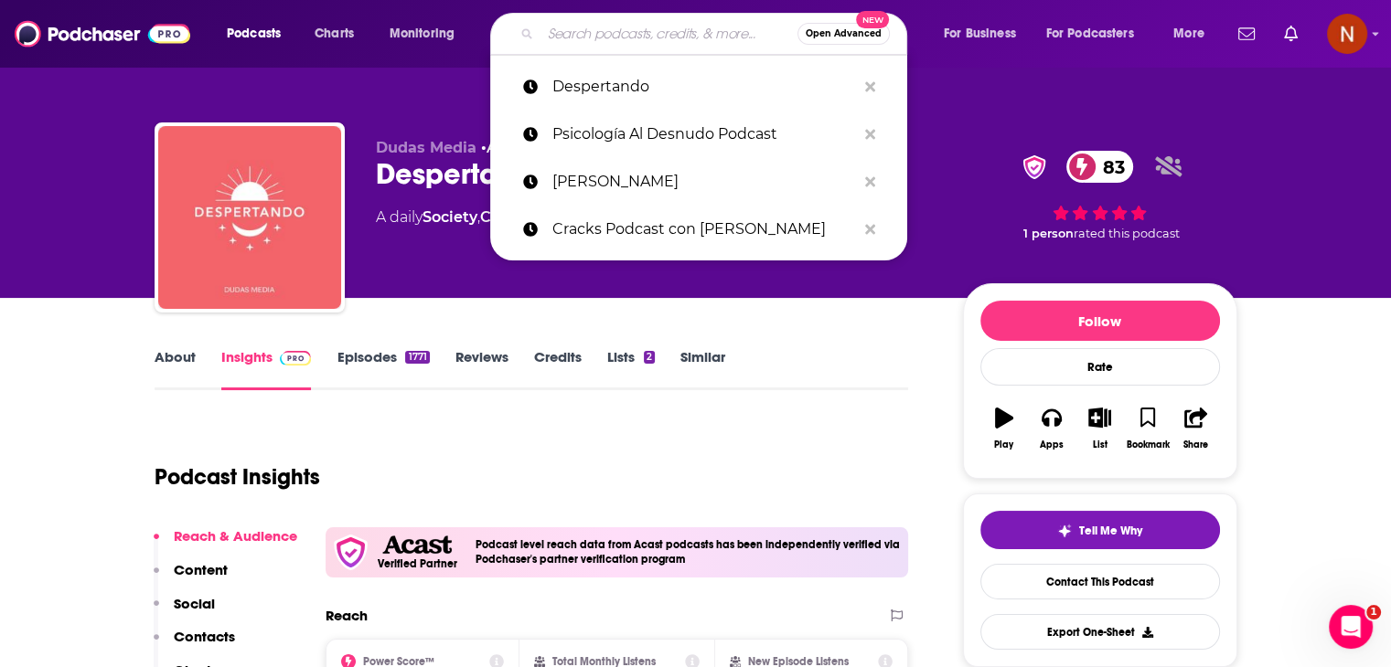
click at [578, 28] on input "Search podcasts, credits, & more..." at bounding box center [668, 33] width 257 height 29
paste input "Cuéntame de economía"
type input "Cuéntame de economía"
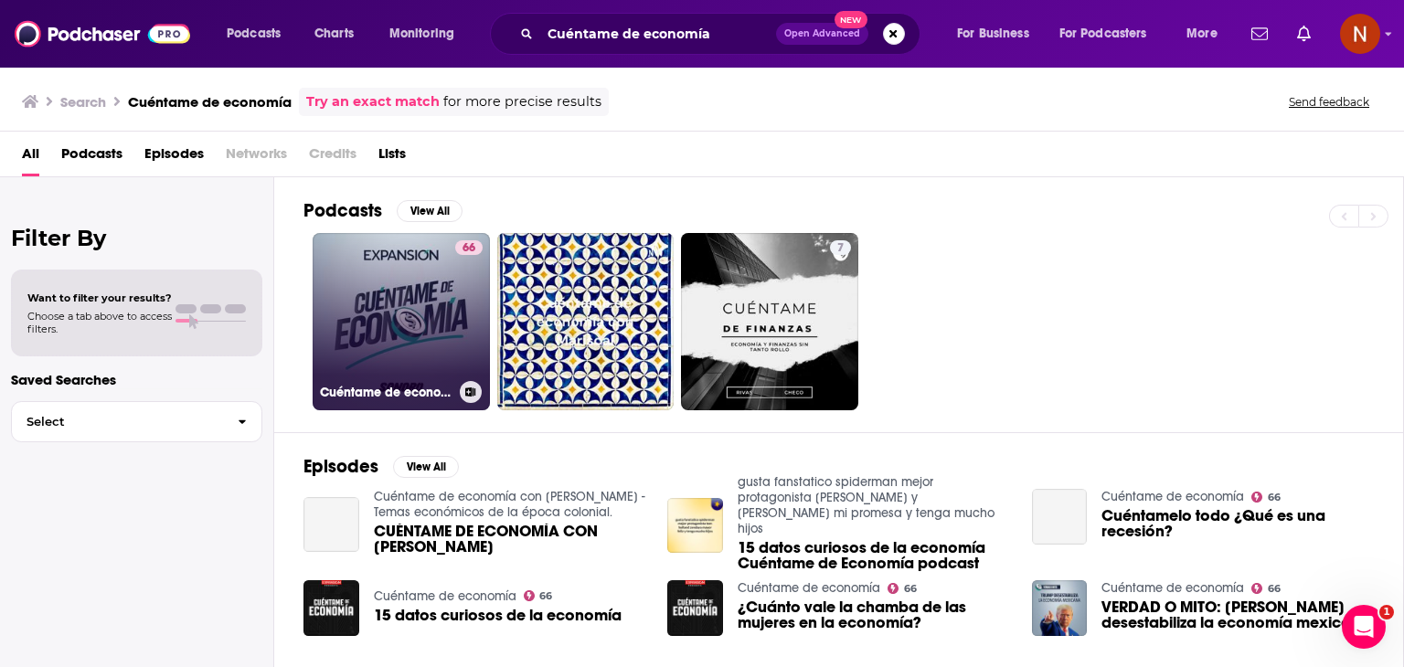
click at [468, 280] on div "66" at bounding box center [468, 310] width 27 height 141
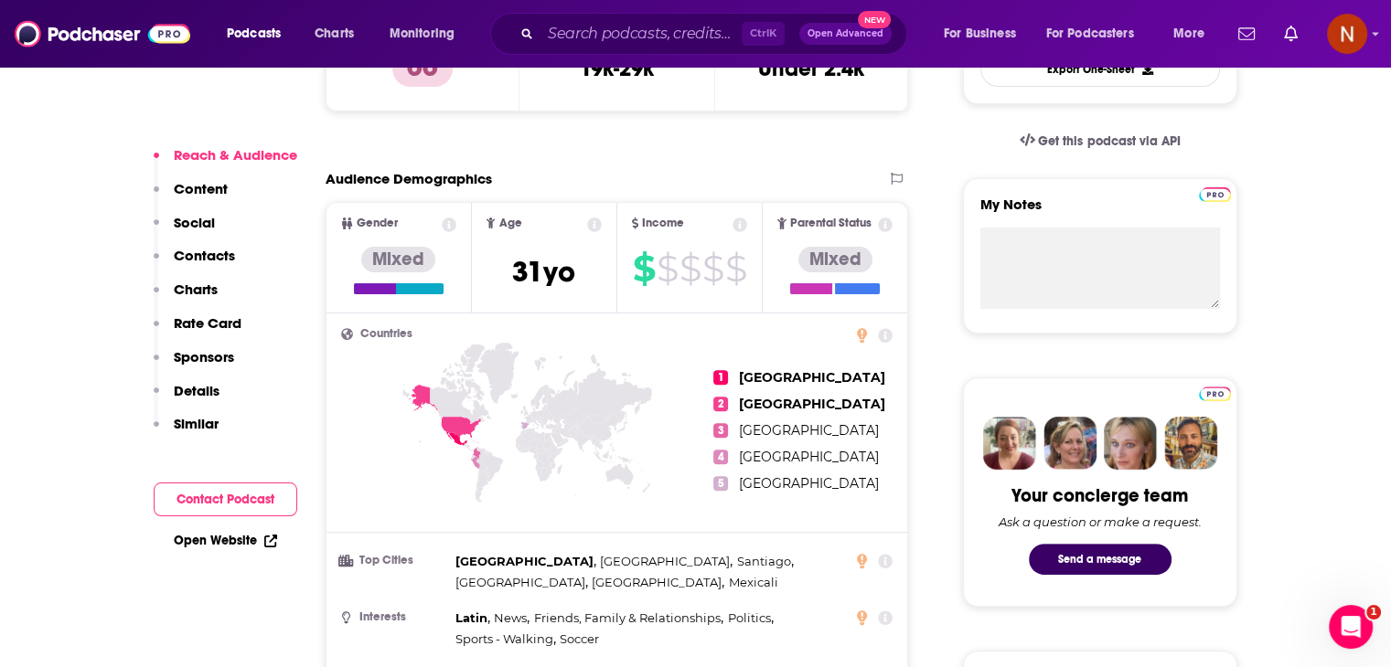
scroll to position [565, 0]
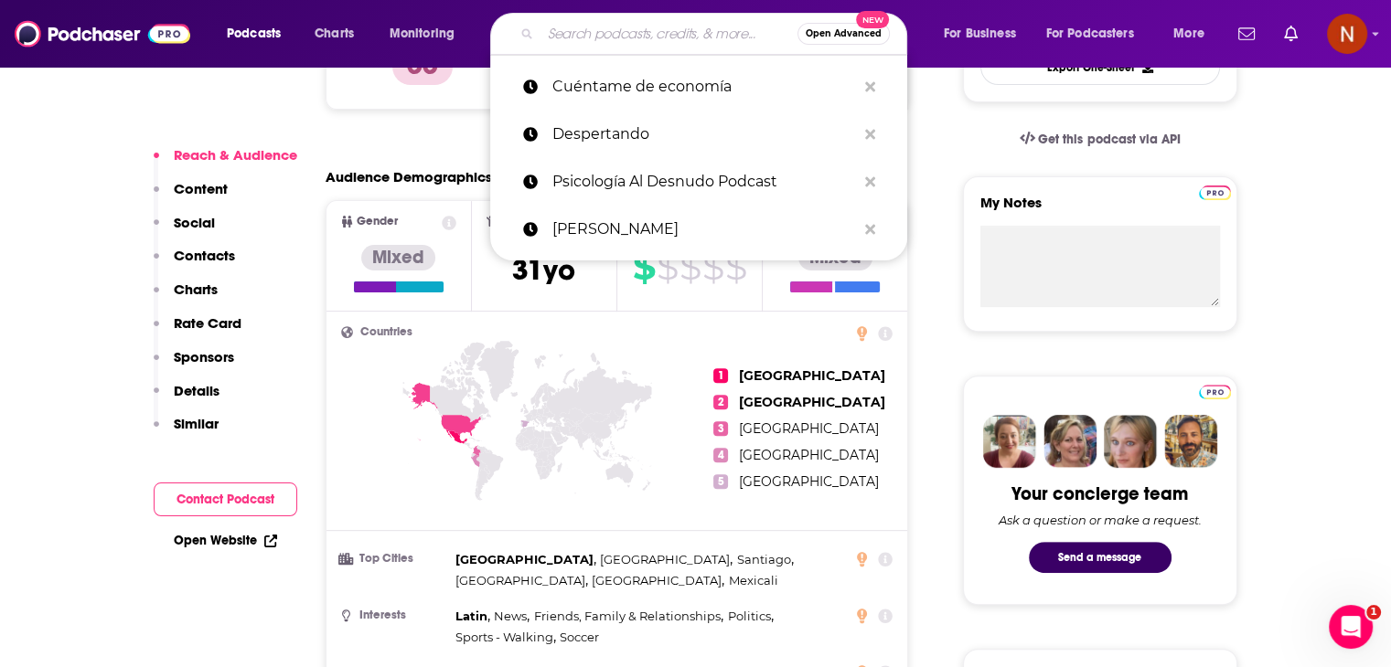
click at [668, 27] on input "Search podcasts, credits, & more..." at bounding box center [668, 33] width 257 height 29
paste input "Loop Infinito (byApplesfera)"
type input "Loop Infinito (byApplesfera)"
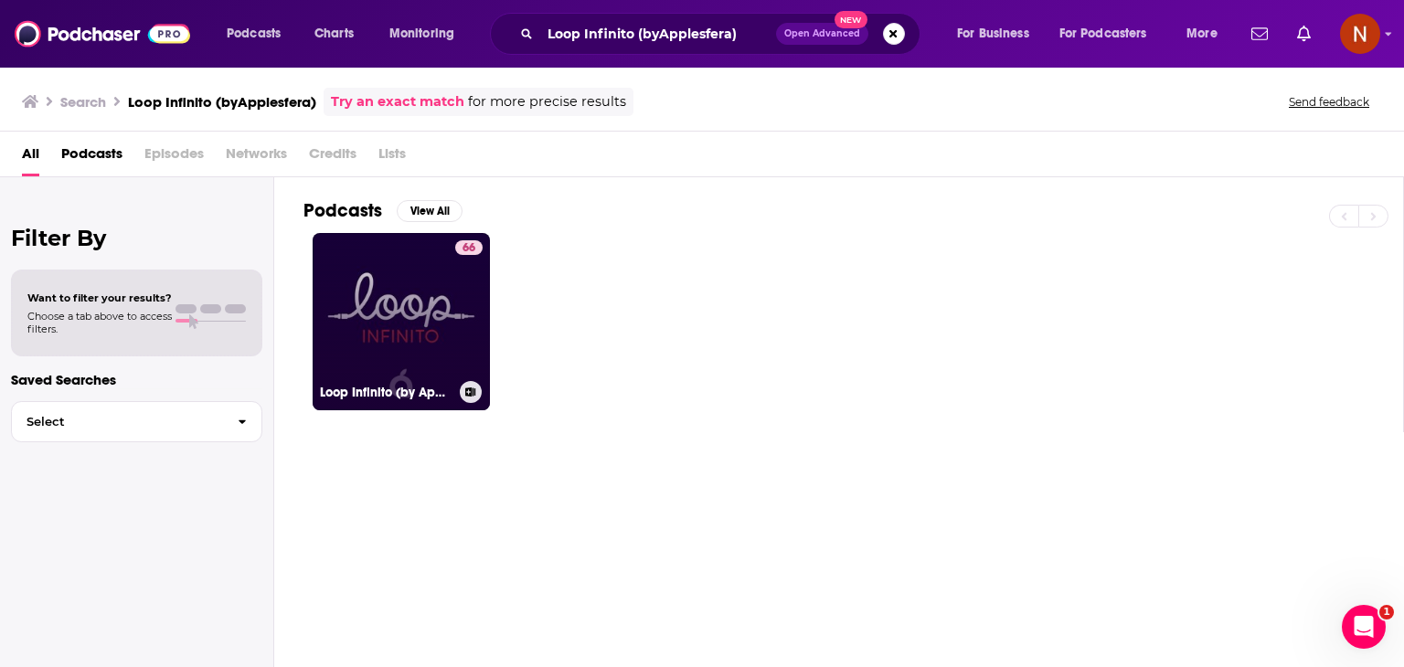
click at [449, 274] on link "66 Loop Infinito (by Applesfera)" at bounding box center [401, 321] width 177 height 177
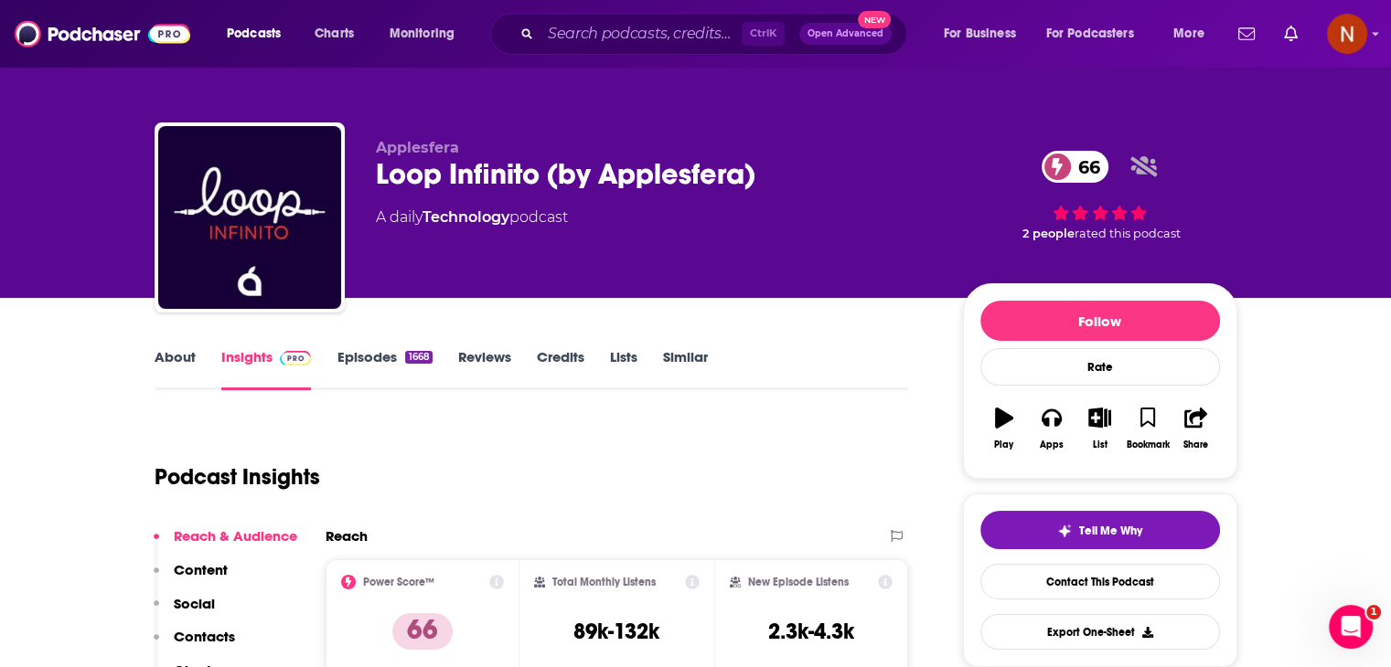
click at [379, 355] on link "Episodes 1668" at bounding box center [383, 369] width 95 height 42
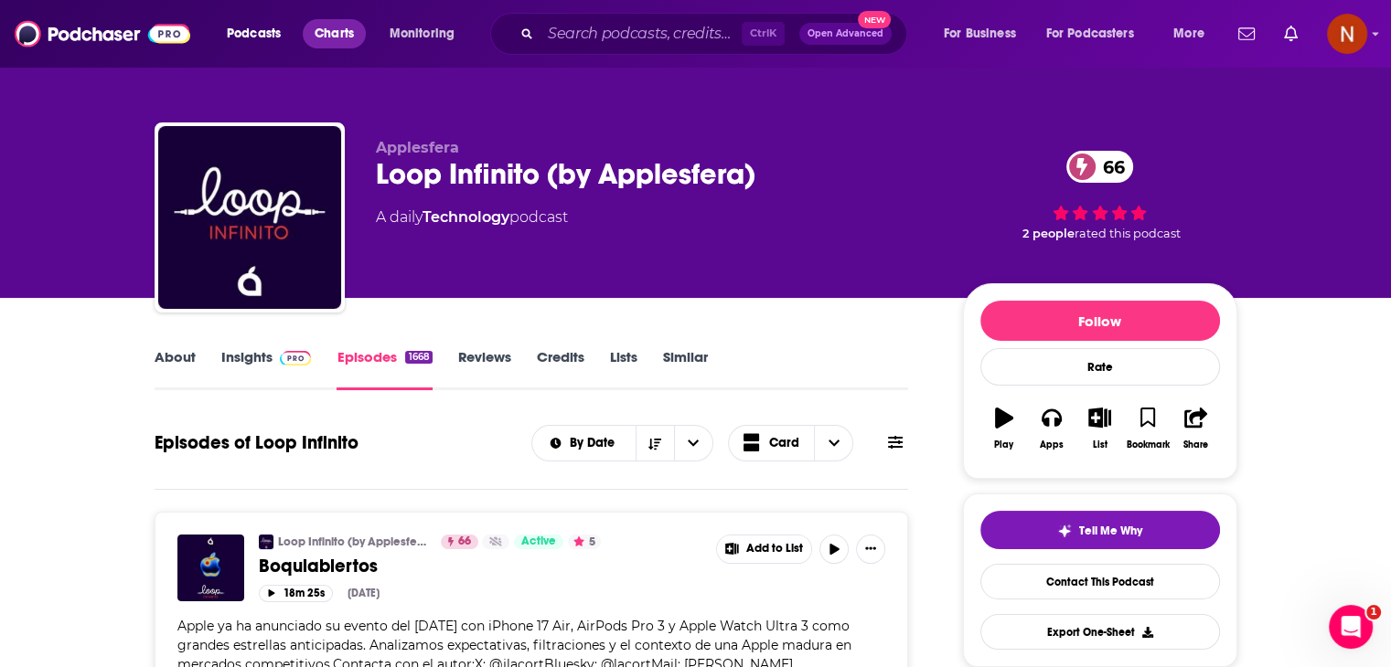
click at [314, 24] on link "Charts" at bounding box center [334, 33] width 62 height 29
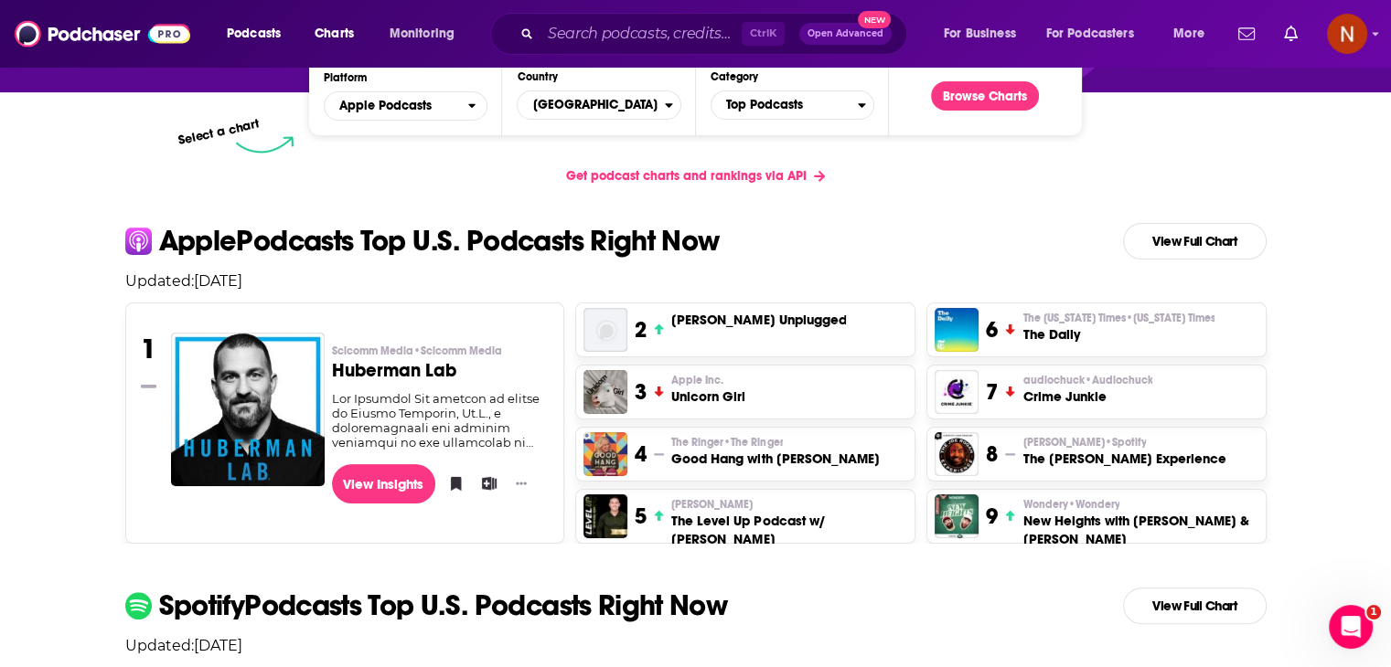
scroll to position [287, 0]
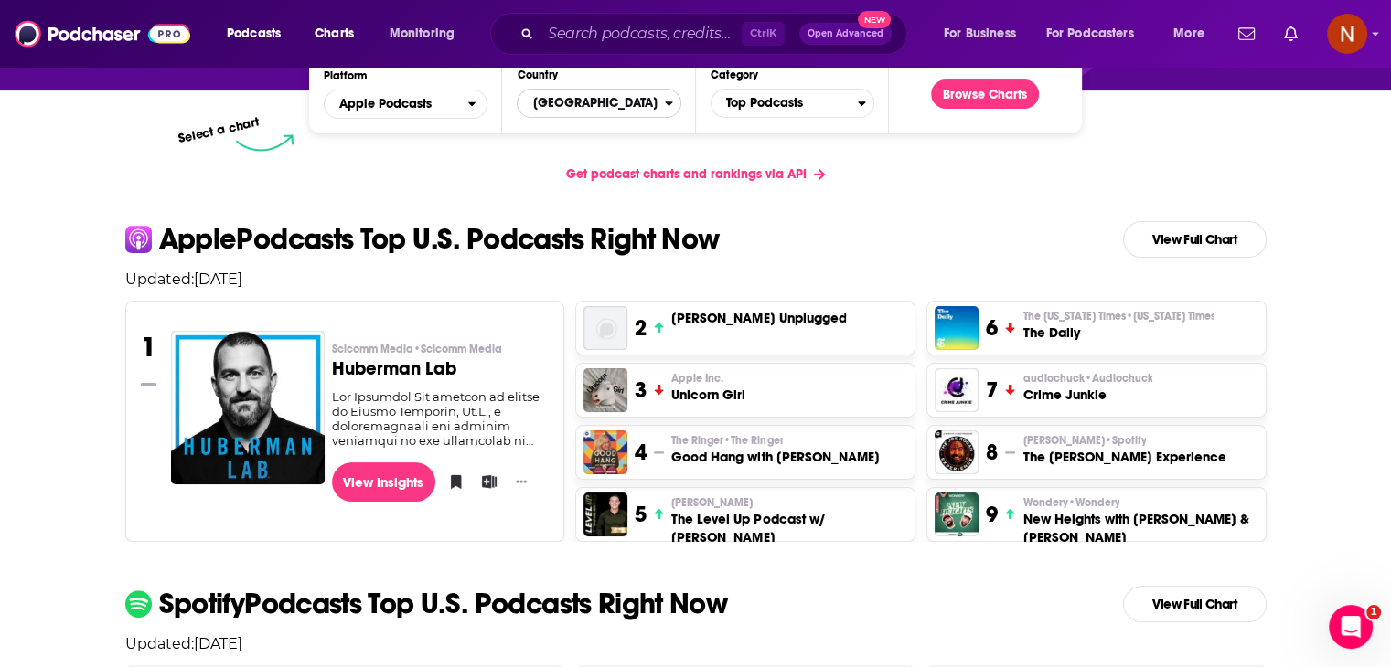
click at [592, 104] on span "[GEOGRAPHIC_DATA]" at bounding box center [590, 103] width 146 height 31
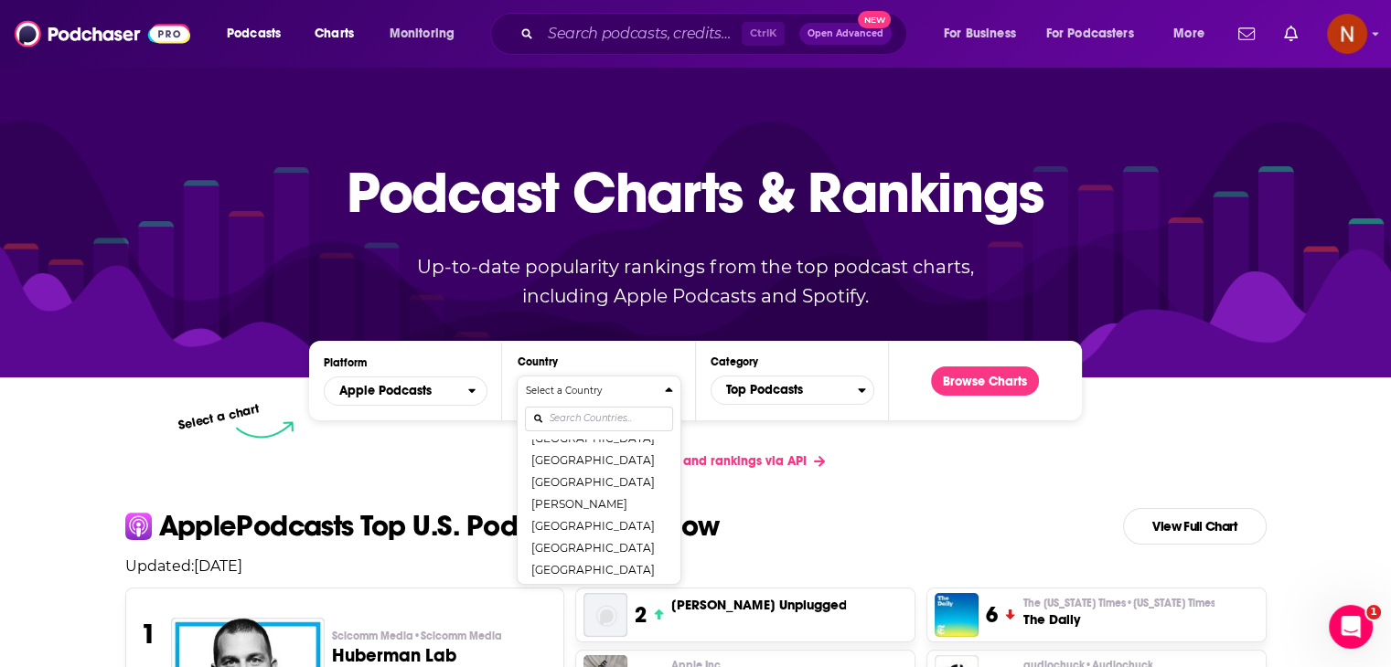
scroll to position [644, 0]
click at [602, 427] on div "Select a Country [GEOGRAPHIC_DATA] [GEOGRAPHIC_DATA] [GEOGRAPHIC_DATA] [GEOGRAP…" at bounding box center [598, 480] width 147 height 193
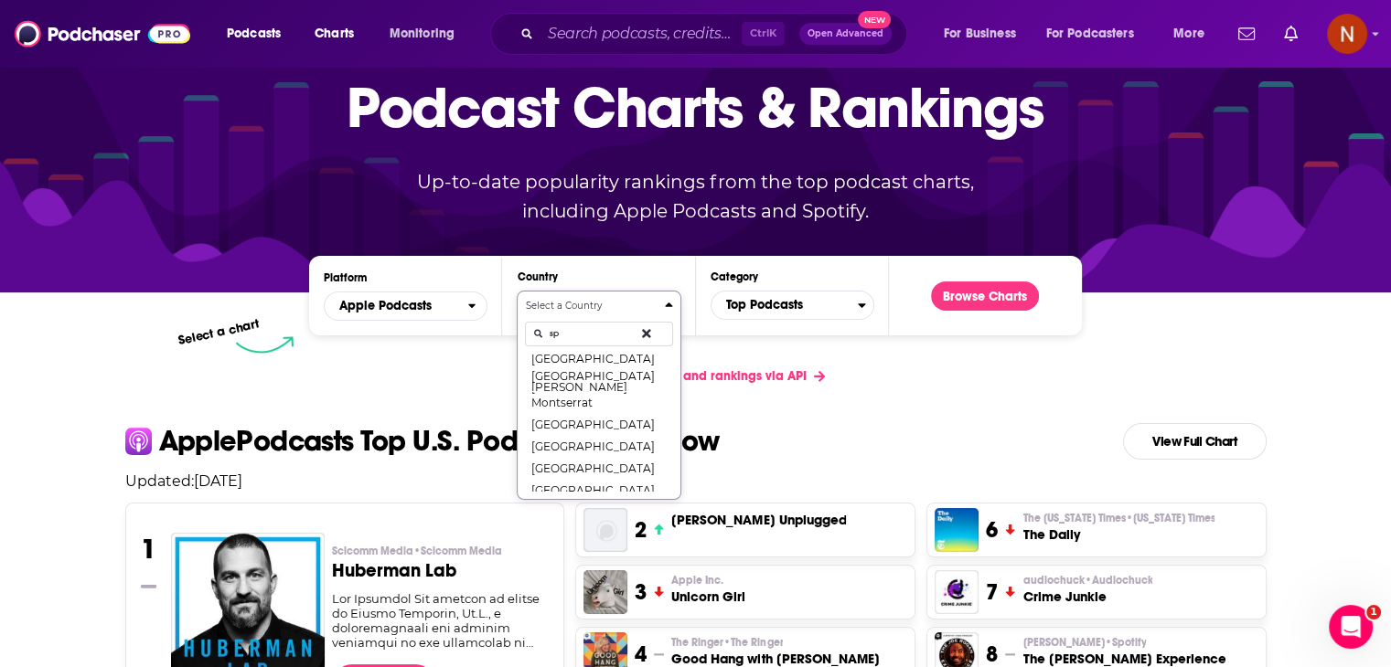
scroll to position [0, 0]
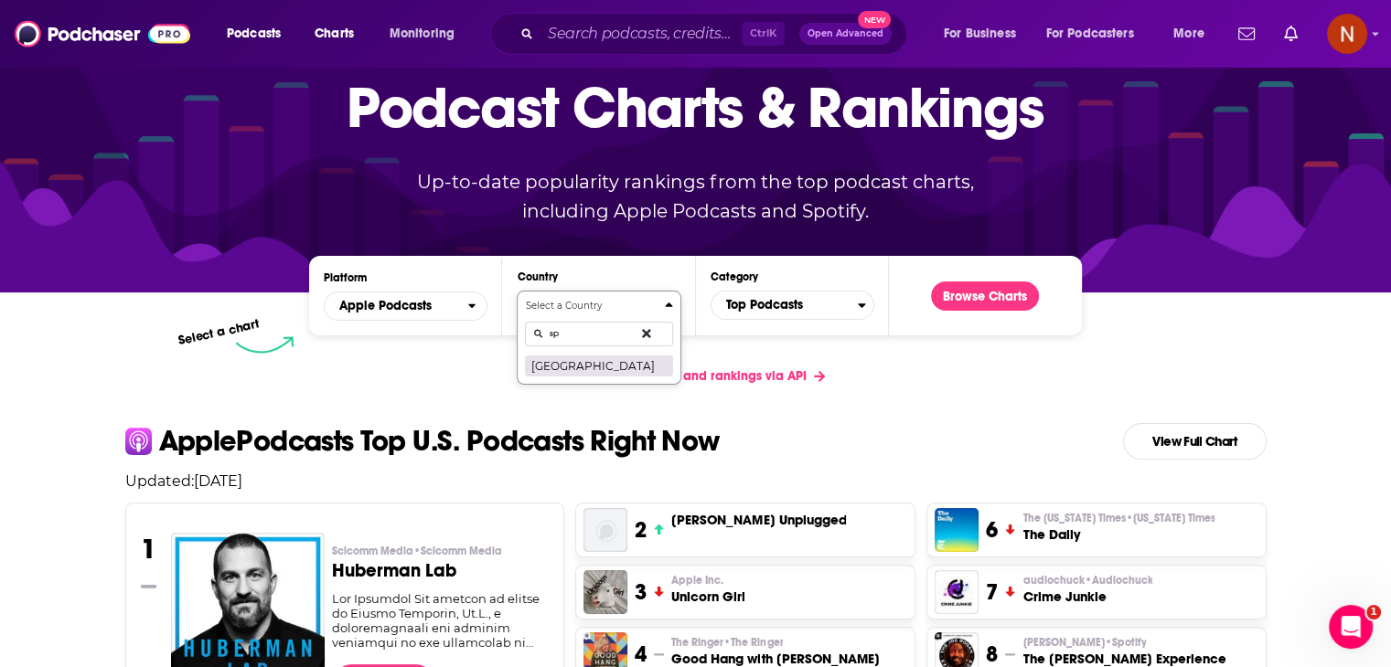
type input "sp"
click at [604, 361] on button "[GEOGRAPHIC_DATA]" at bounding box center [598, 366] width 147 height 22
click at [830, 305] on span "Top Podcasts" at bounding box center [784, 305] width 146 height 31
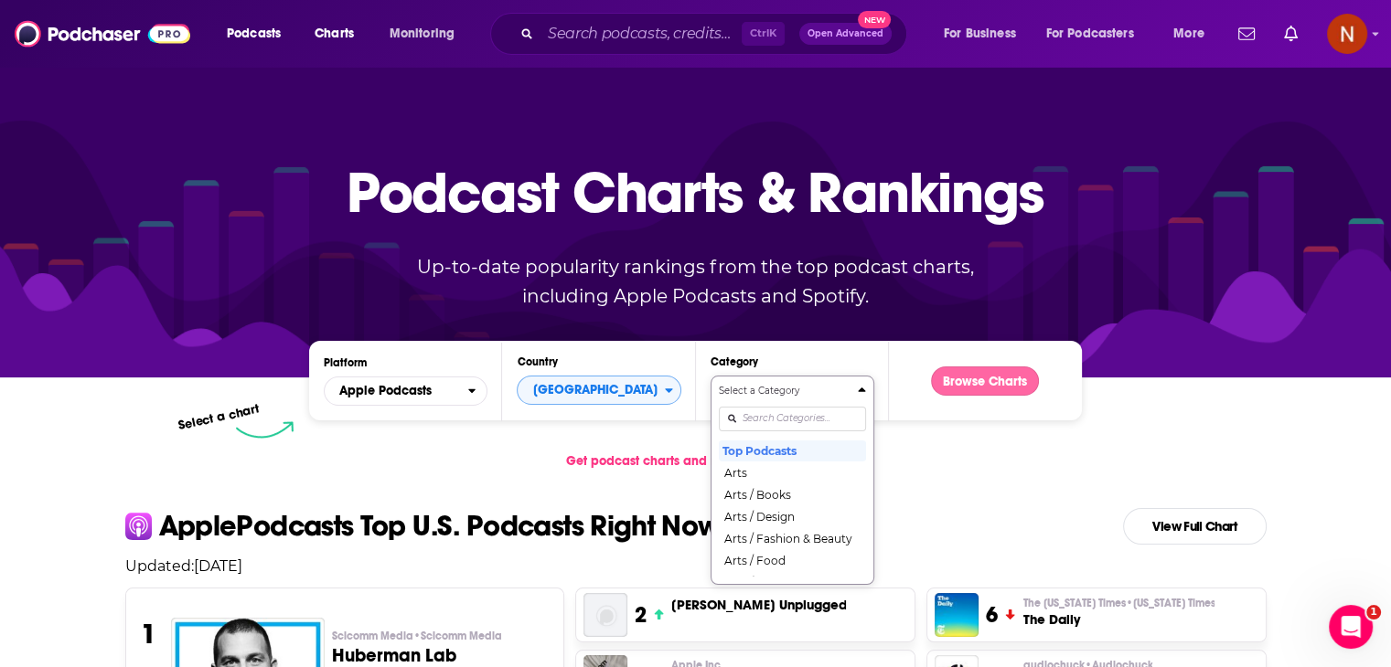
click at [971, 379] on button "Browse Charts" at bounding box center [985, 381] width 108 height 29
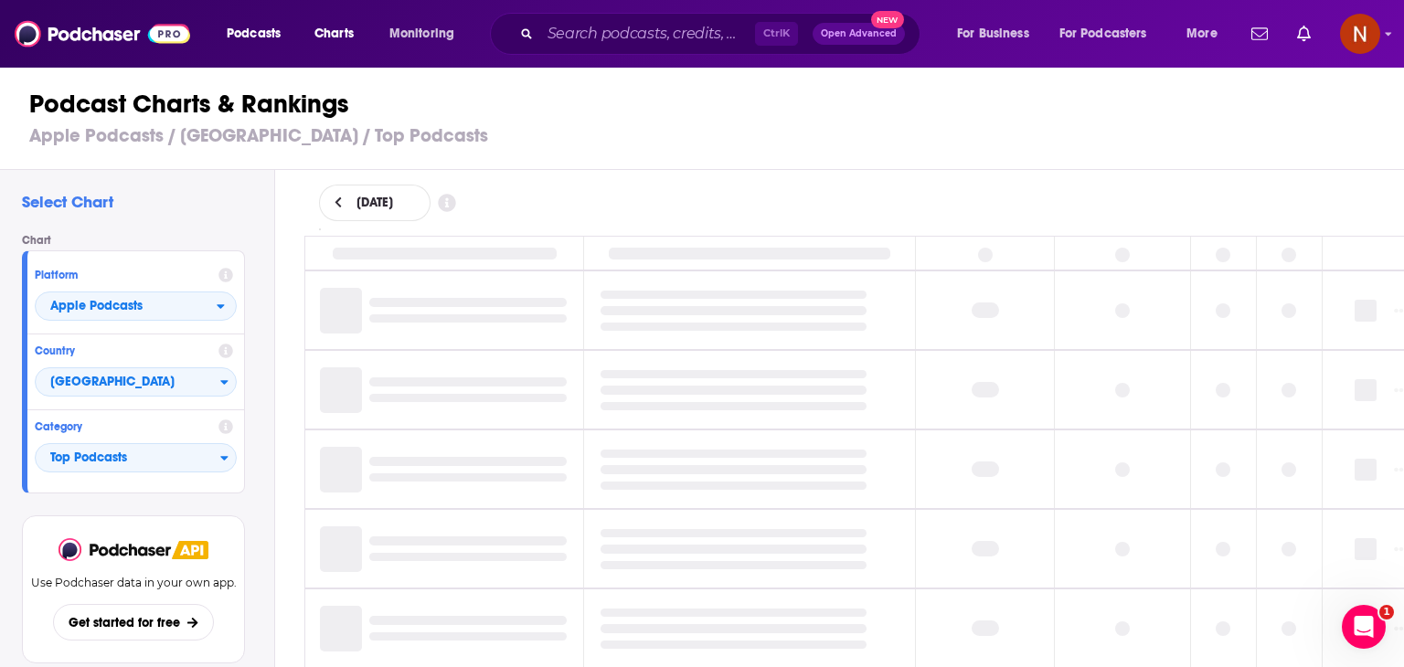
click at [769, 454] on div at bounding box center [734, 454] width 266 height 9
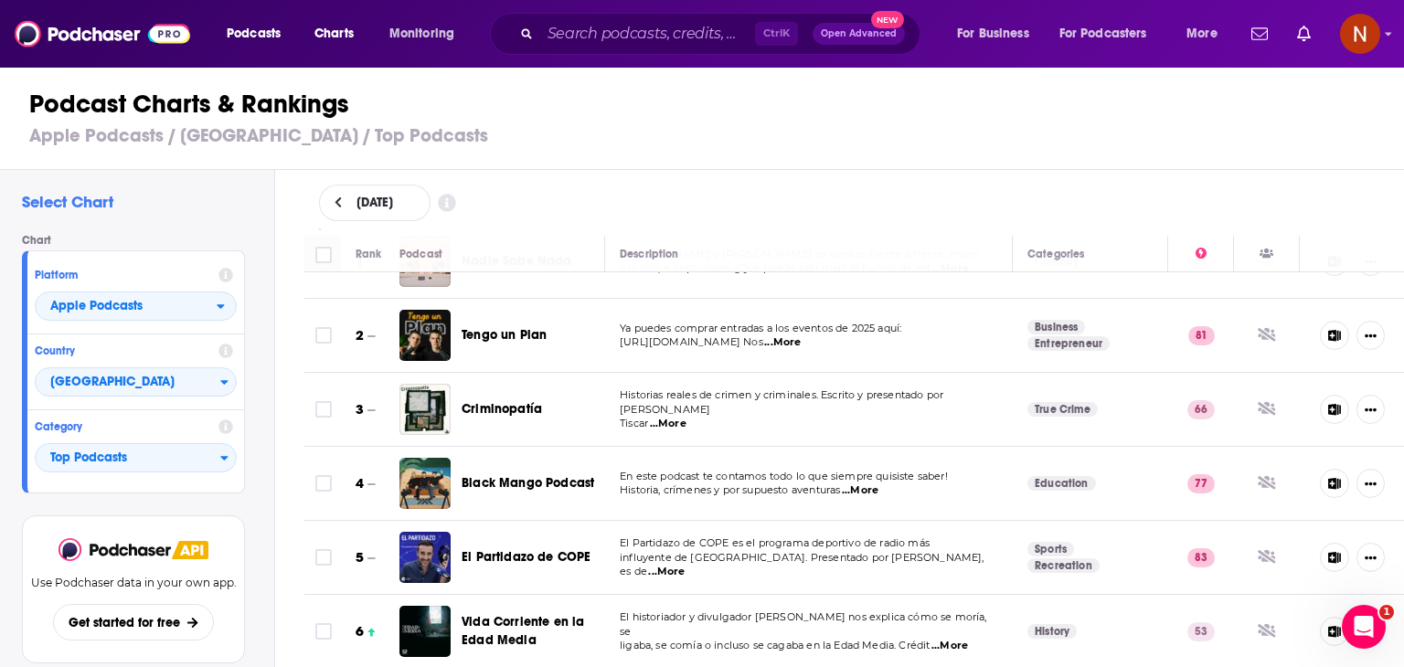
scroll to position [69, 0]
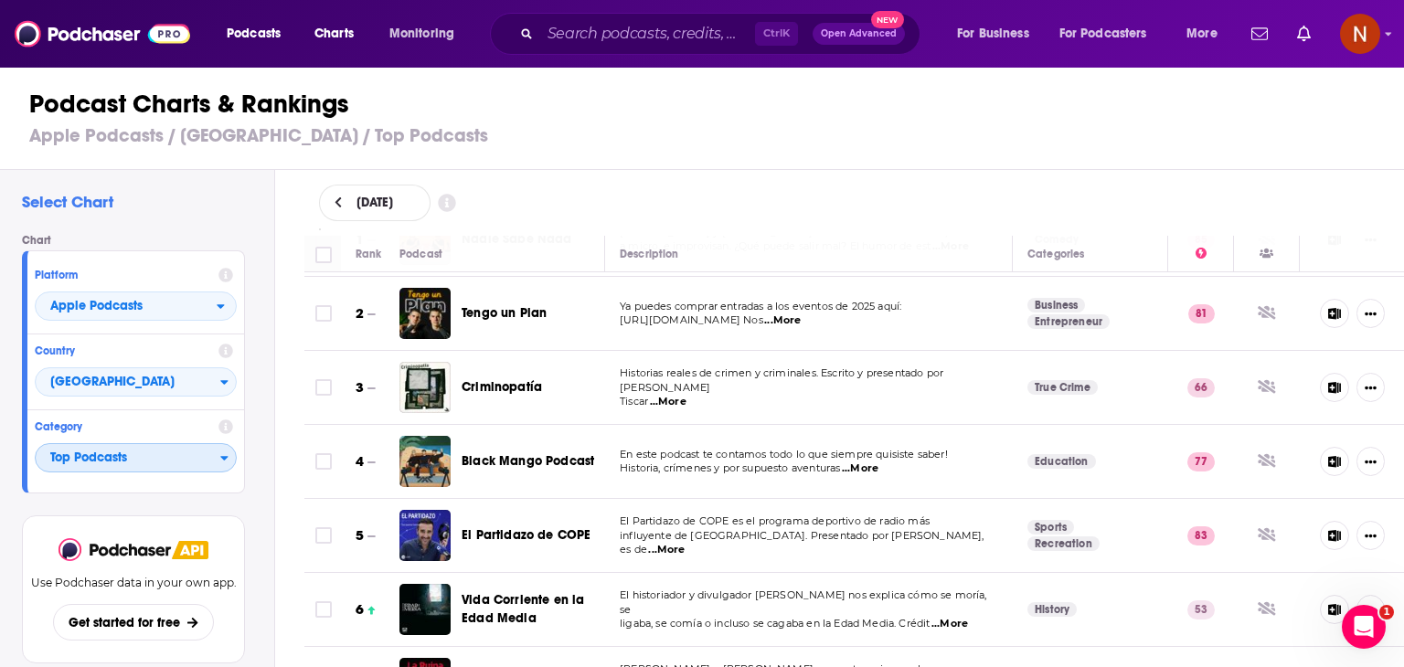
click at [197, 463] on span "Top Podcasts" at bounding box center [128, 458] width 185 height 31
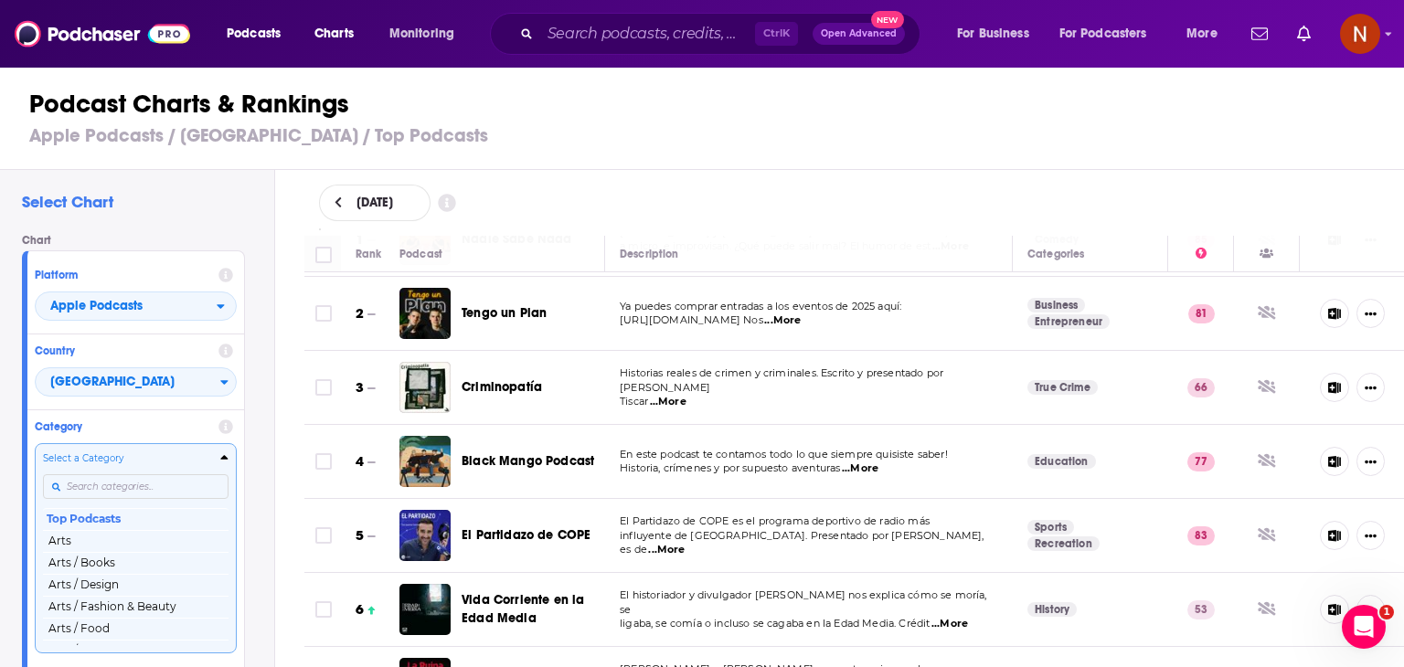
scroll to position [15, 0]
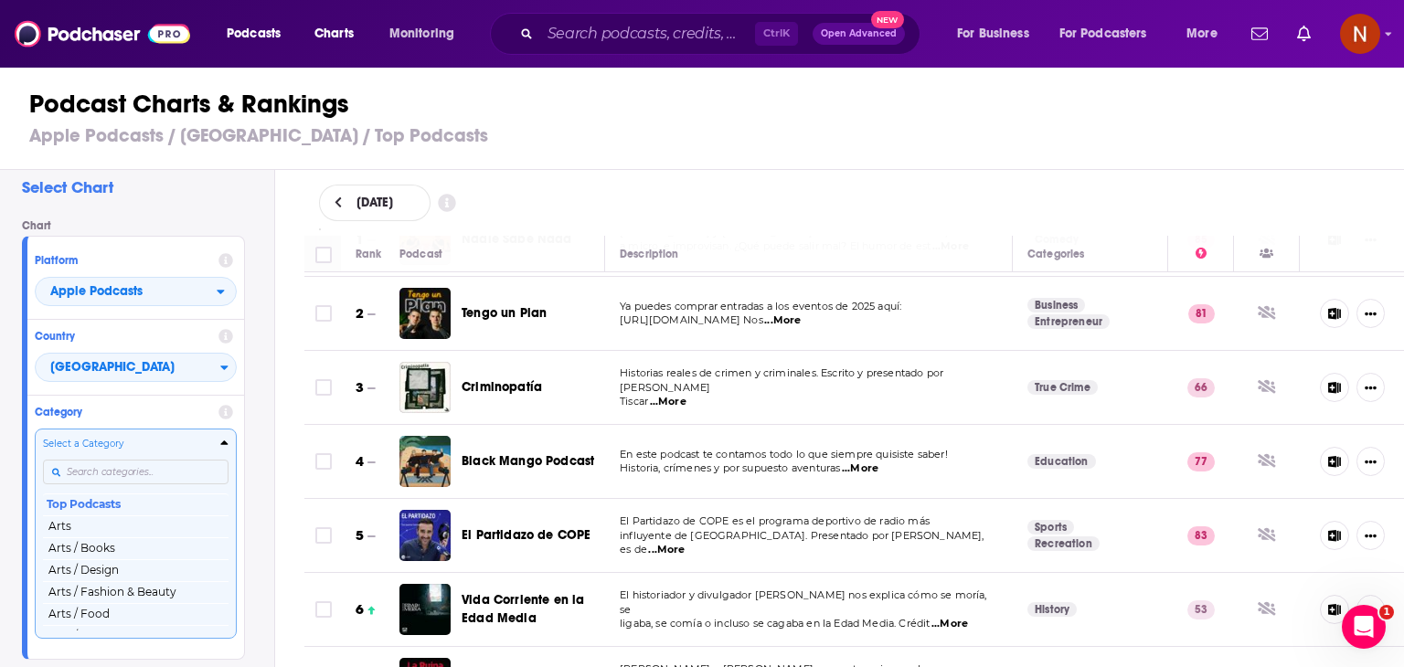
click at [168, 495] on div "Select a Category Top Podcasts Arts Arts / Books Arts / Design Arts / Fashion &…" at bounding box center [136, 533] width 186 height 193
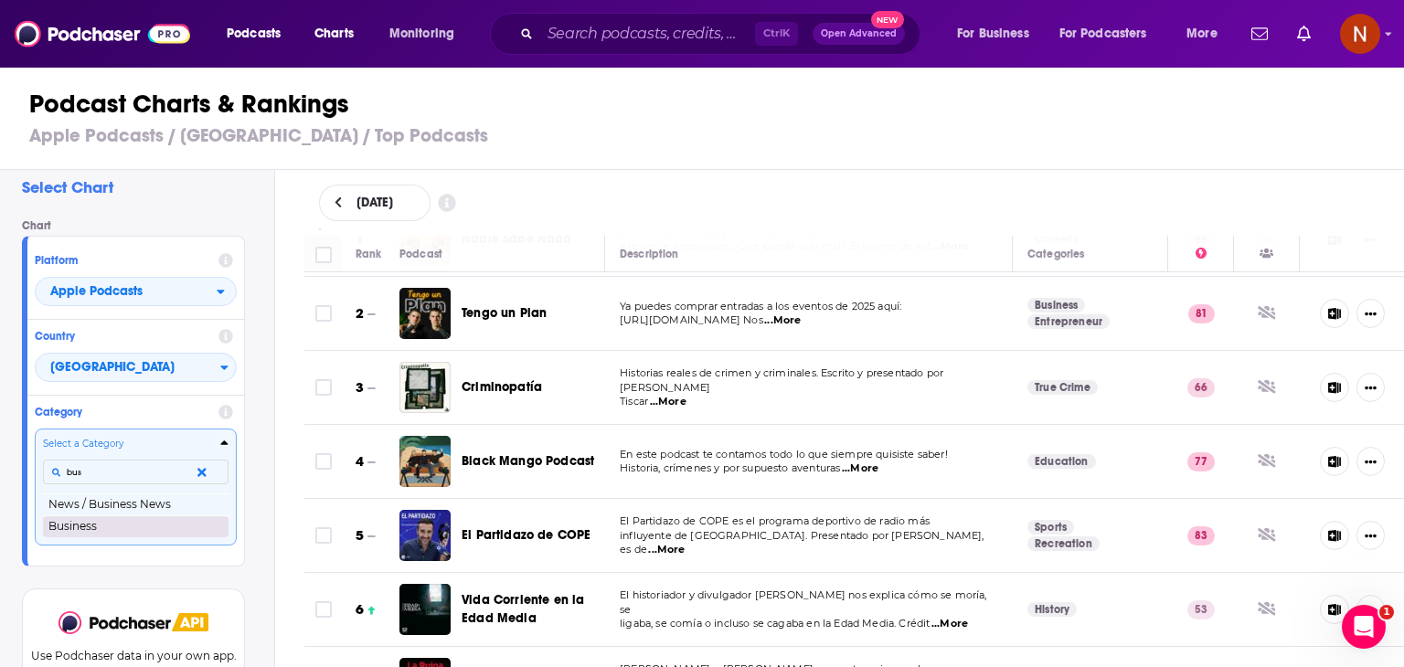
type input "bus"
click at [136, 520] on button "Business" at bounding box center [136, 527] width 186 height 22
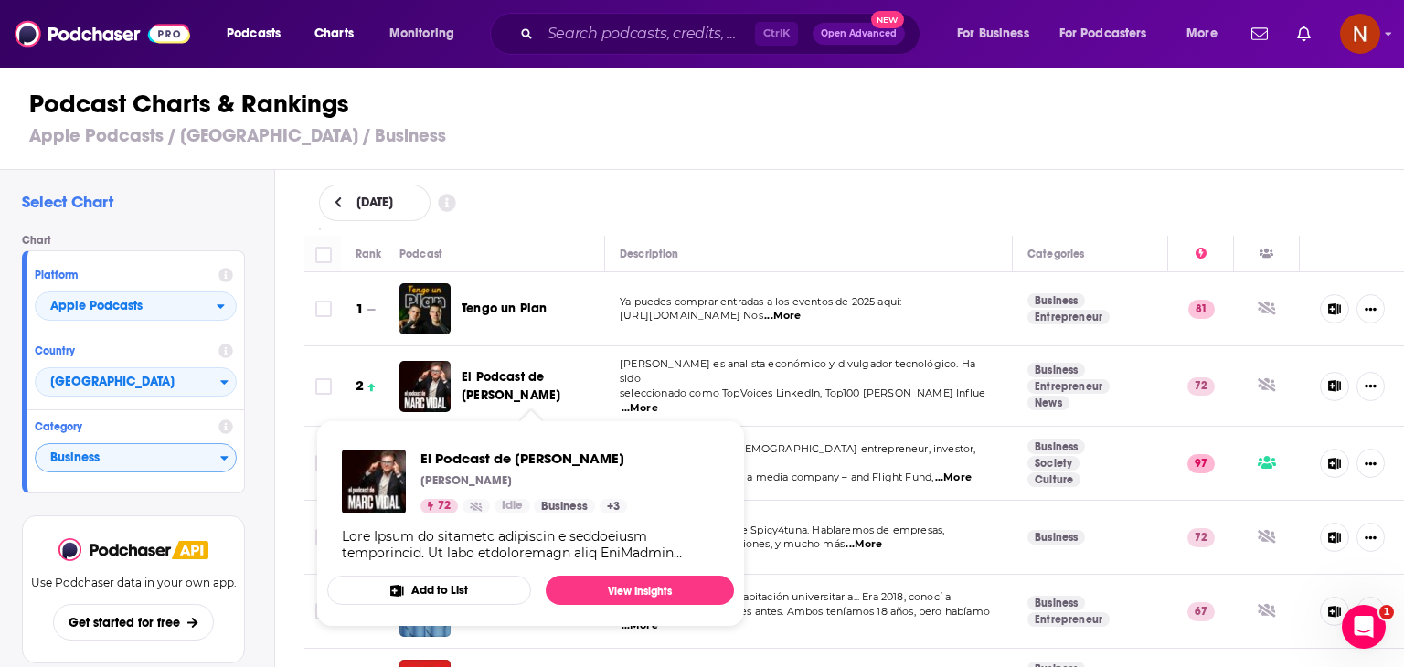
click at [517, 370] on span "El Podcast de [PERSON_NAME]" at bounding box center [511, 386] width 99 height 34
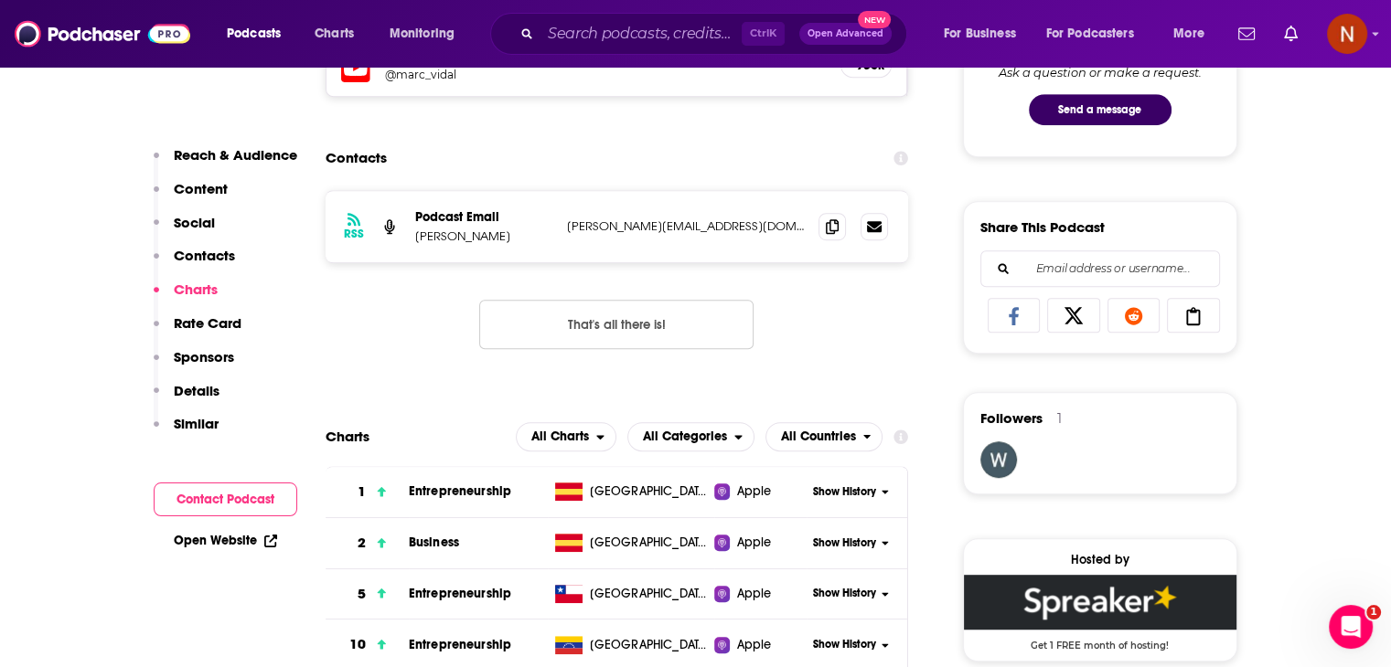
scroll to position [1013, 0]
click at [829, 238] on span at bounding box center [831, 225] width 27 height 27
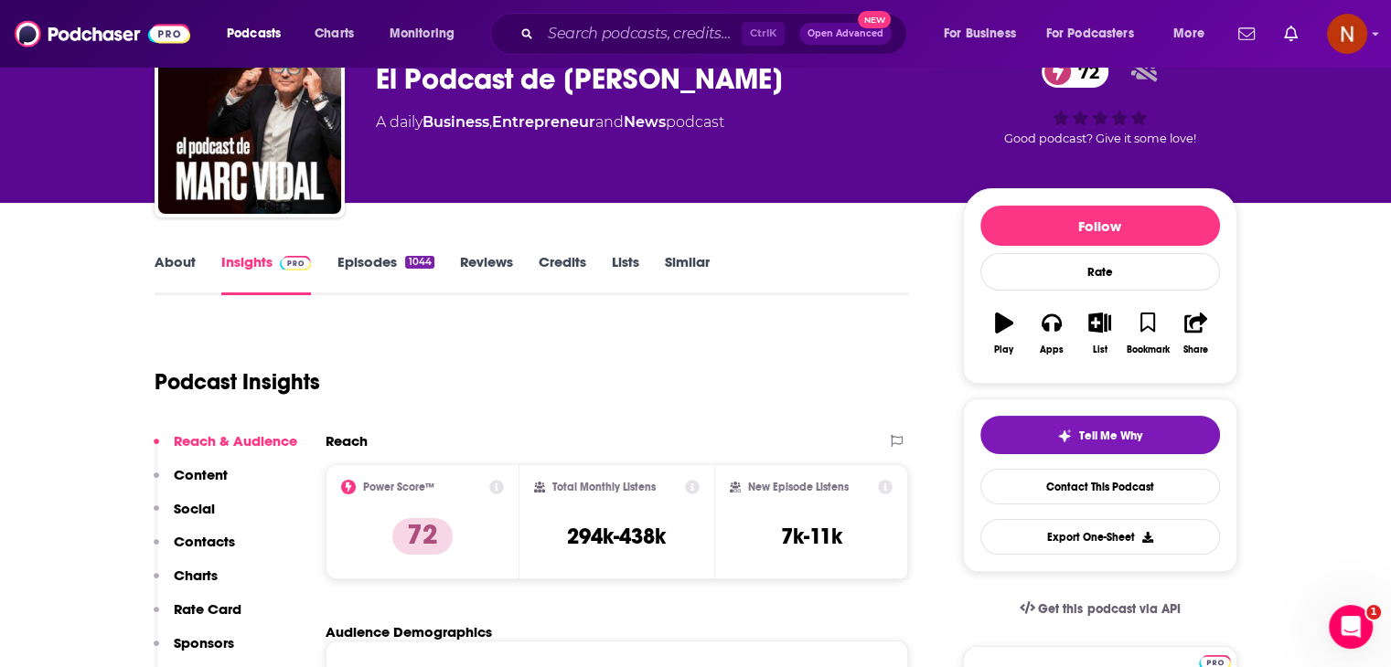
scroll to position [0, 0]
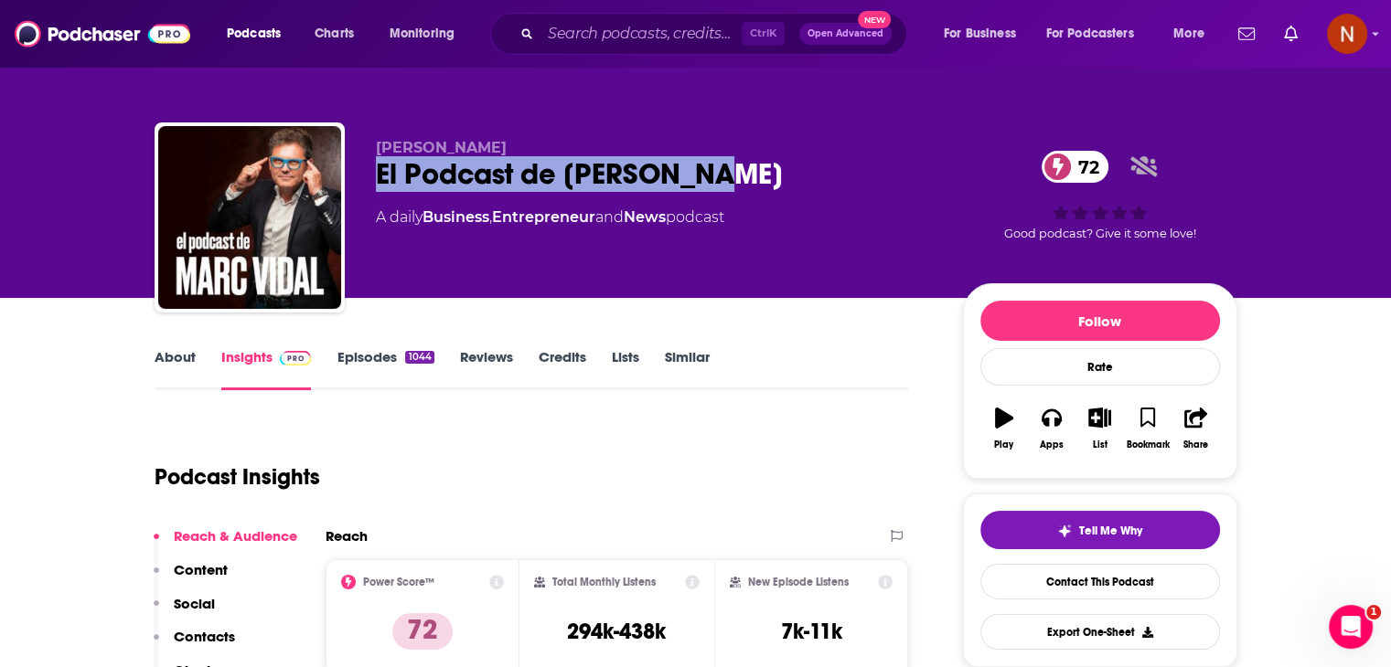
drag, startPoint x: 710, startPoint y: 165, endPoint x: 380, endPoint y: 164, distance: 330.0
click at [380, 164] on div "El Podcast de [PERSON_NAME] 72" at bounding box center [655, 174] width 558 height 36
copy h2 "El Podcast de [PERSON_NAME]"
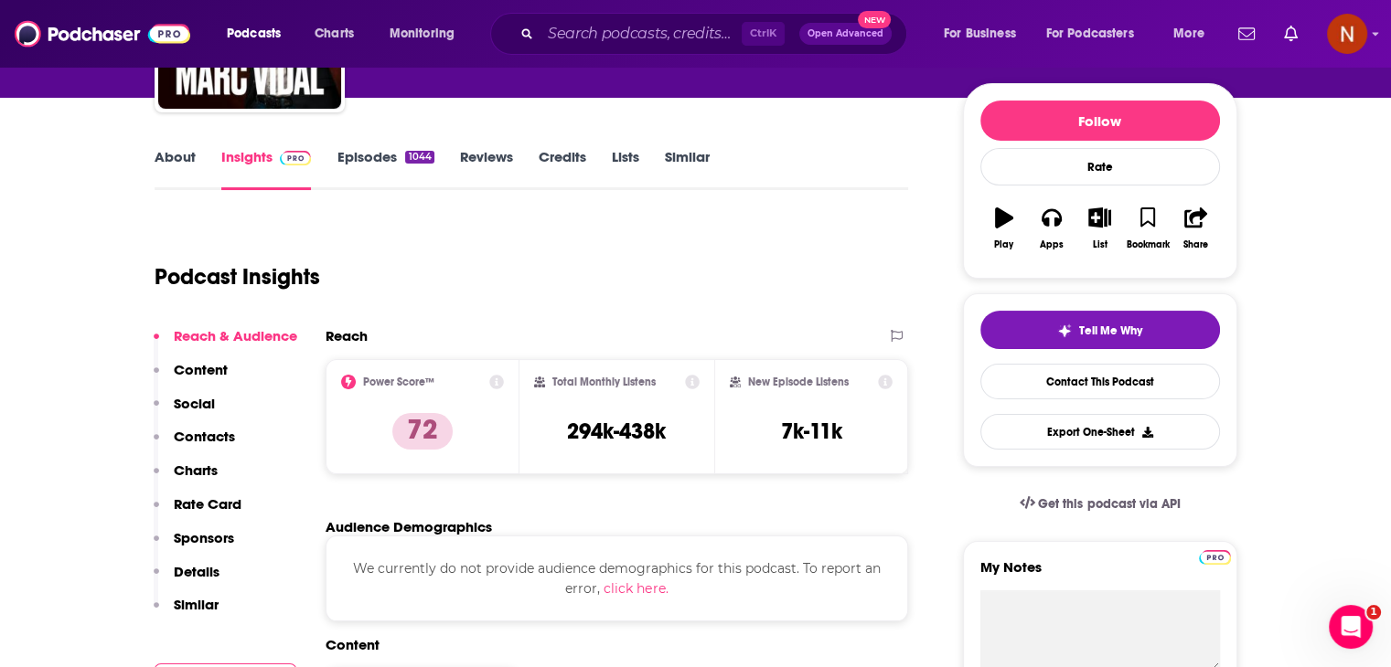
scroll to position [197, 0]
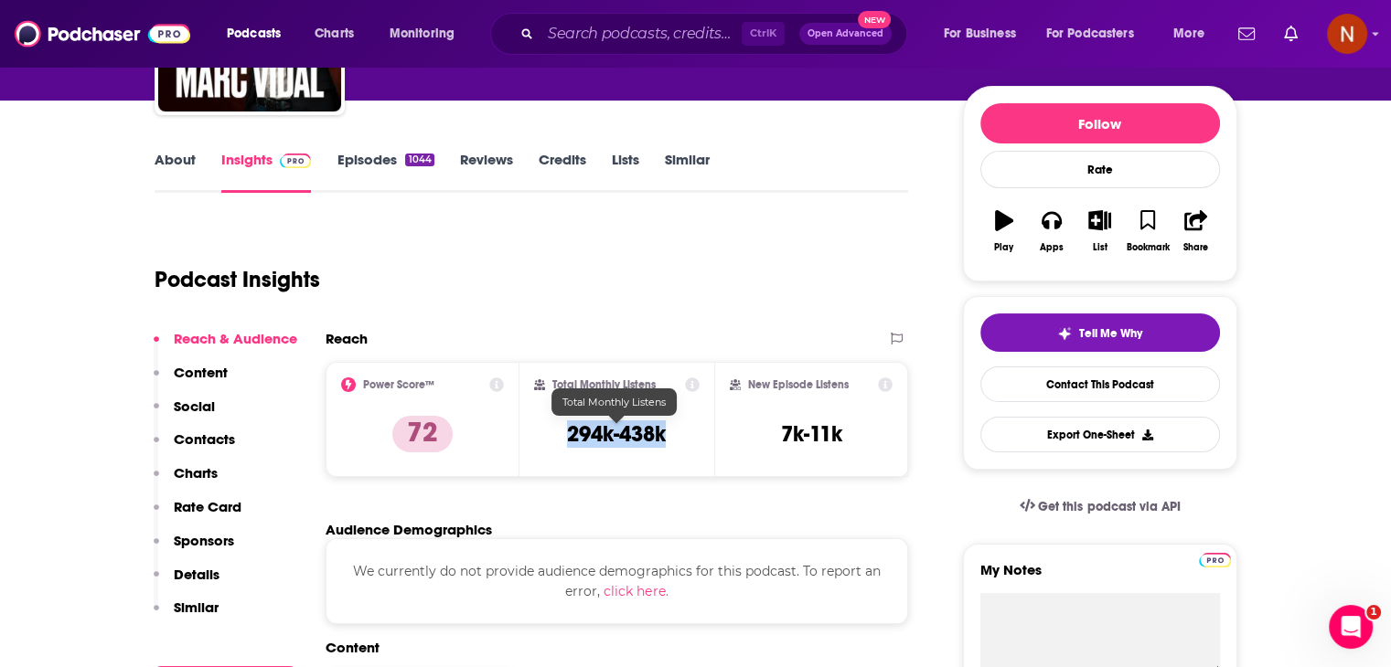
drag, startPoint x: 669, startPoint y: 442, endPoint x: 571, endPoint y: 428, distance: 98.9
click at [571, 428] on div "Total Monthly Listens 294k-438k" at bounding box center [616, 420] width 165 height 84
copy h3 "294k-438k"
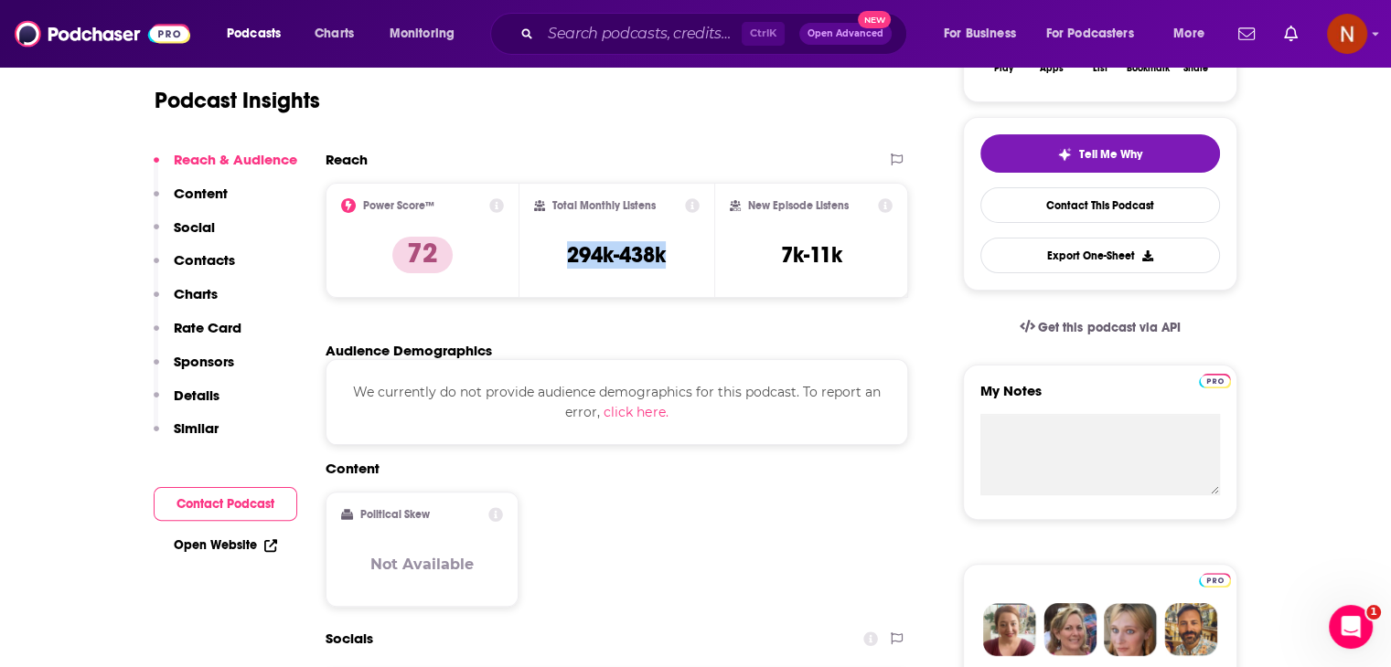
scroll to position [0, 0]
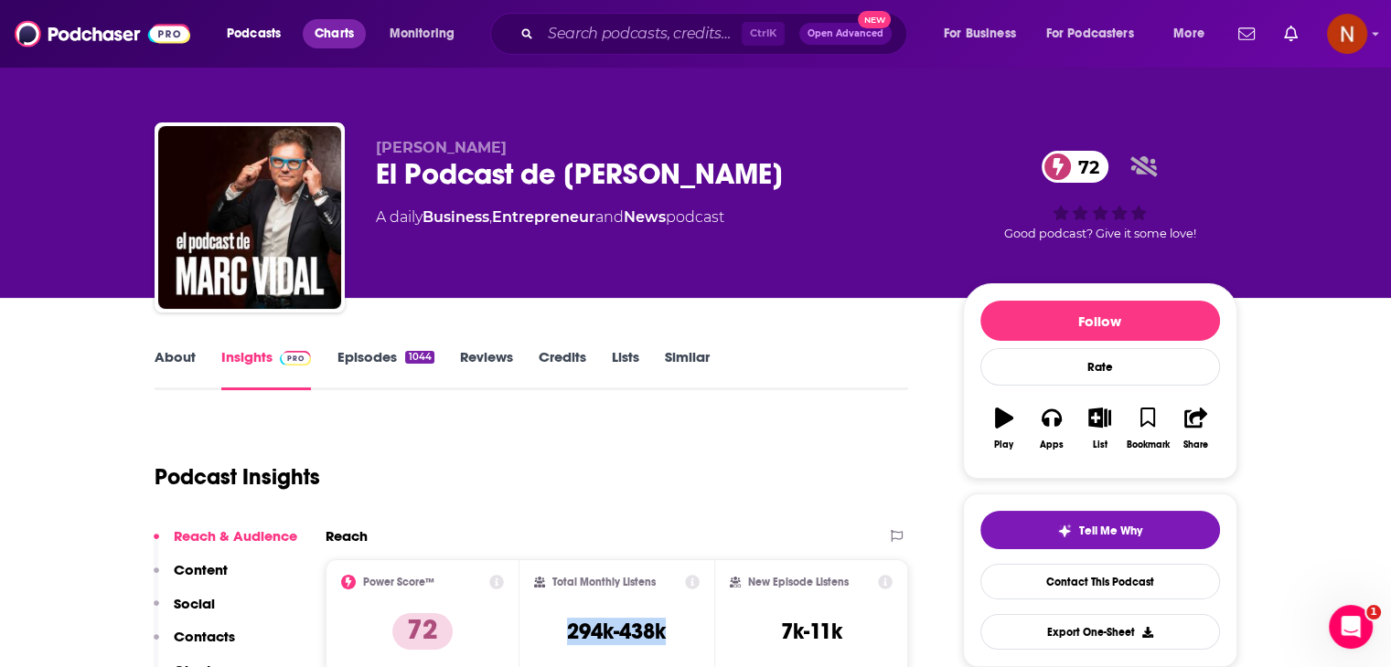
click at [333, 37] on span "Charts" at bounding box center [333, 34] width 39 height 26
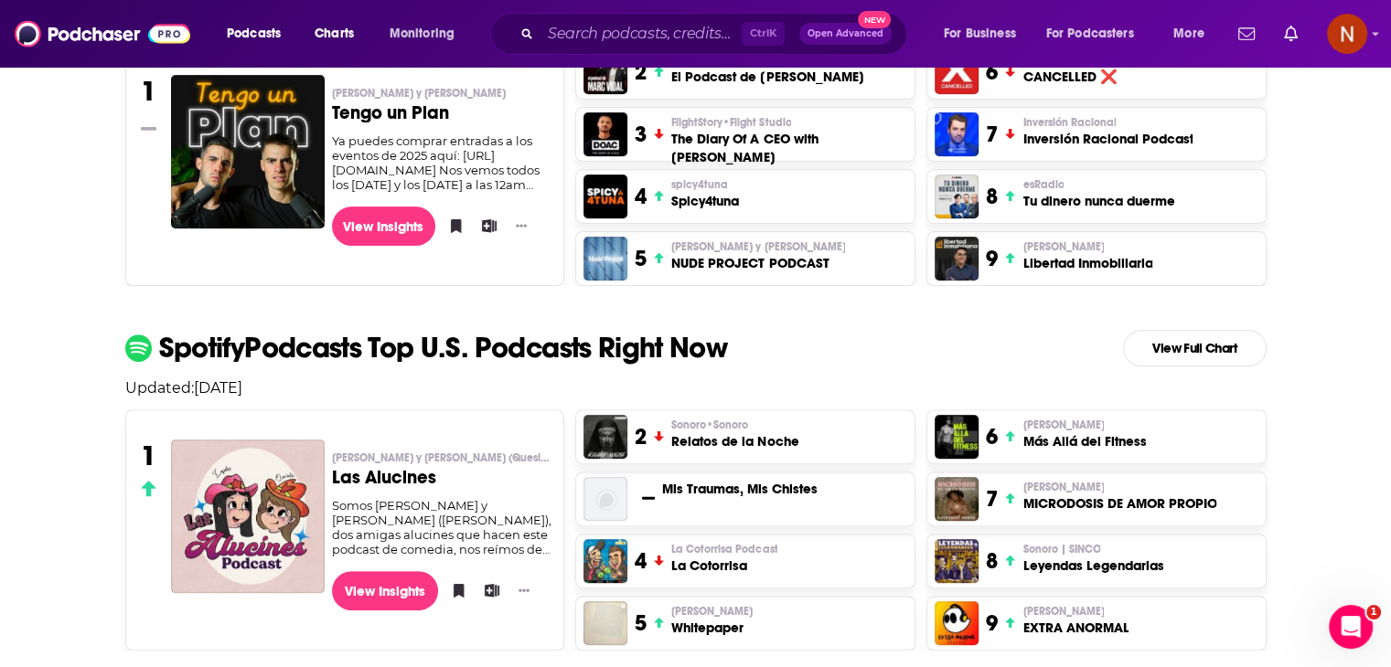
scroll to position [622, 0]
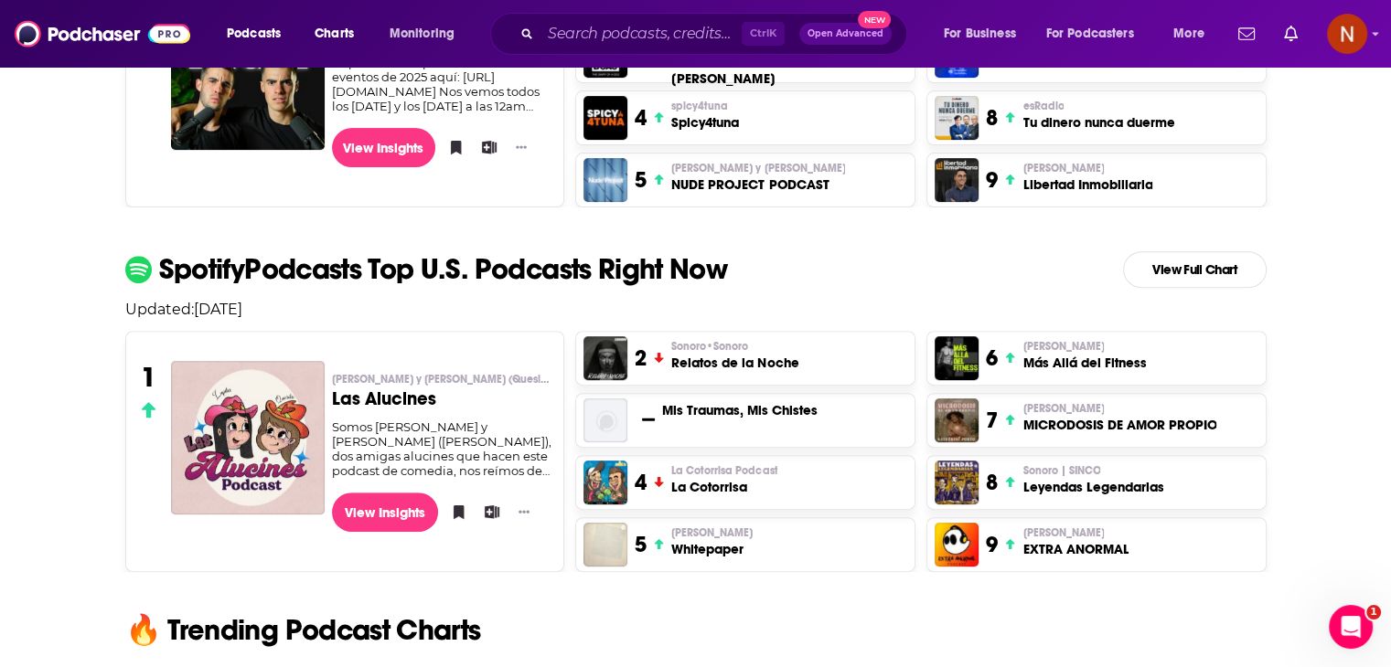
click at [405, 392] on h3 "Las Alucines" at bounding box center [441, 399] width 219 height 18
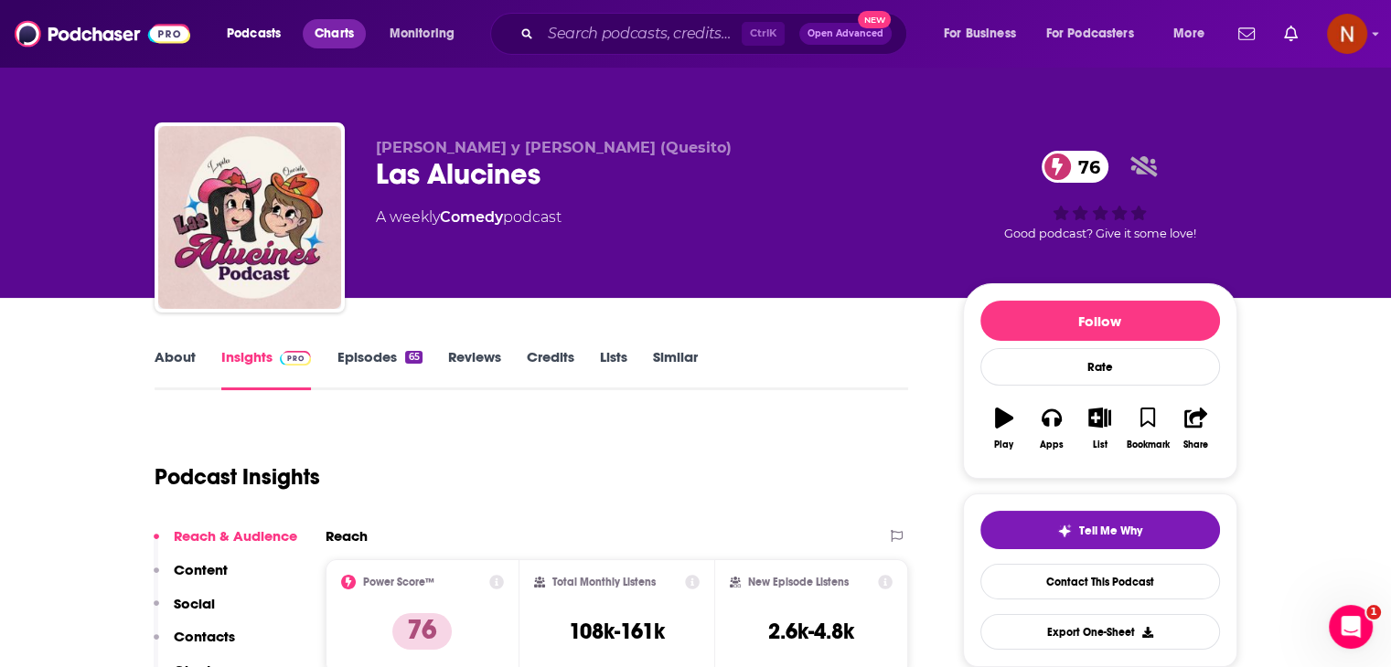
click at [341, 24] on span "Charts" at bounding box center [333, 34] width 39 height 26
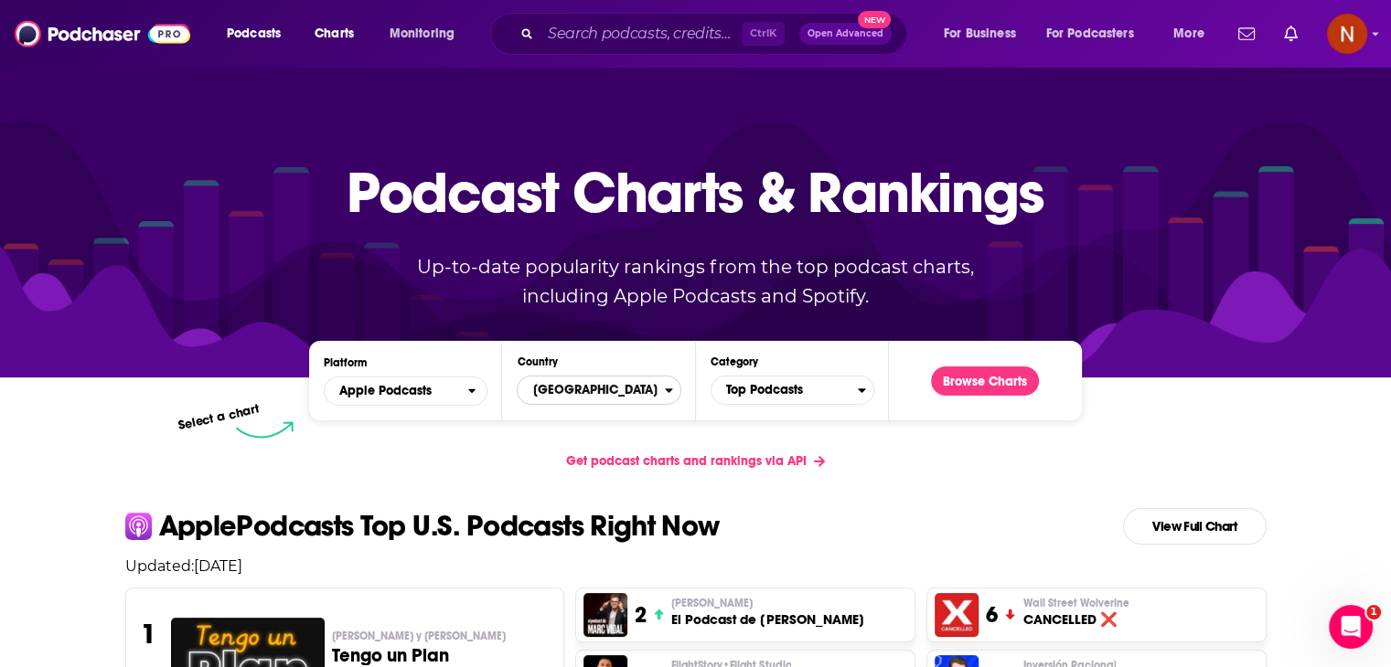
click at [670, 381] on button "[GEOGRAPHIC_DATA]" at bounding box center [599, 390] width 164 height 29
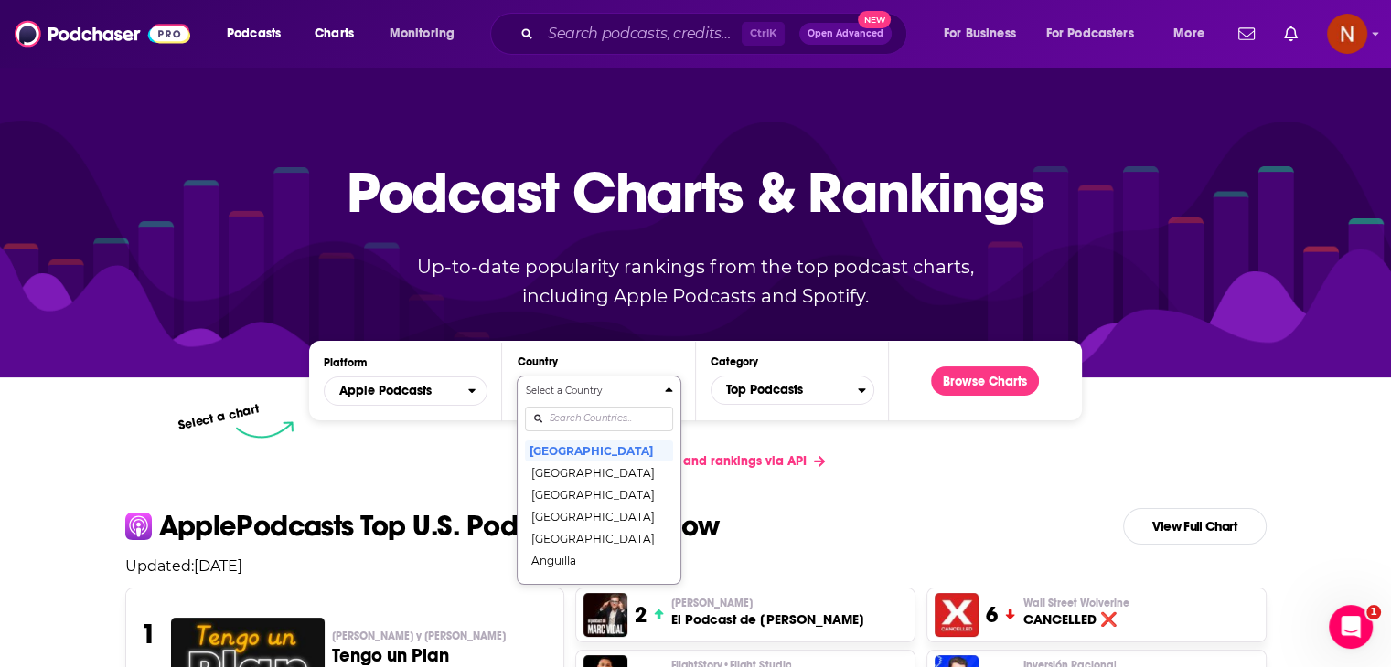
scroll to position [85, 0]
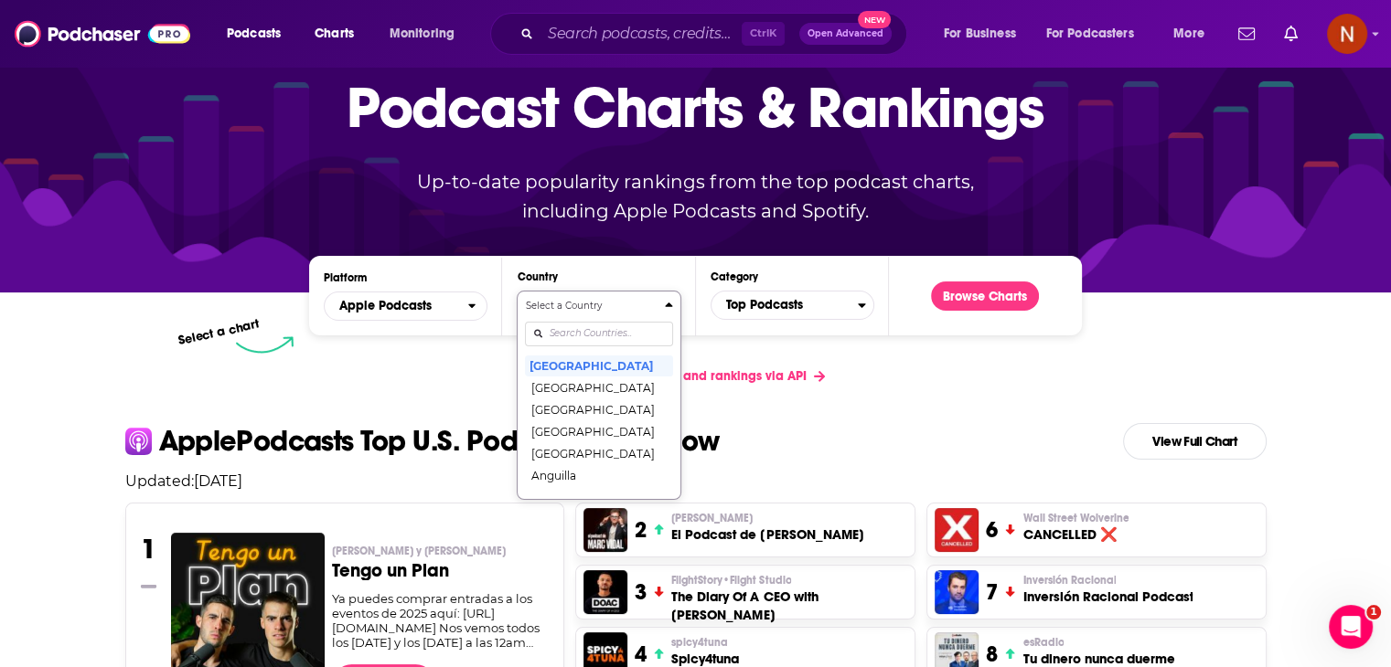
click at [639, 420] on div "Select a Country [GEOGRAPHIC_DATA] [GEOGRAPHIC_DATA] [GEOGRAPHIC_DATA] [GEOGRAP…" at bounding box center [598, 395] width 147 height 193
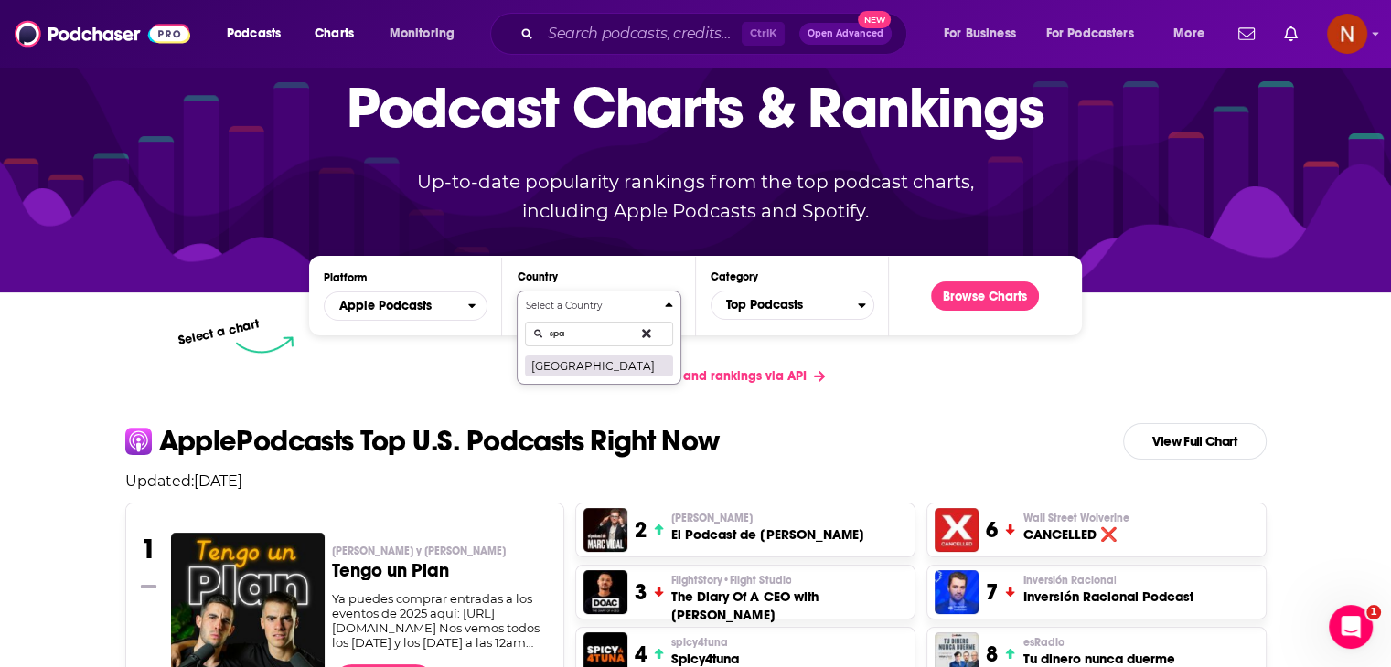
type input "spa"
click at [581, 366] on button "[GEOGRAPHIC_DATA]" at bounding box center [598, 366] width 147 height 22
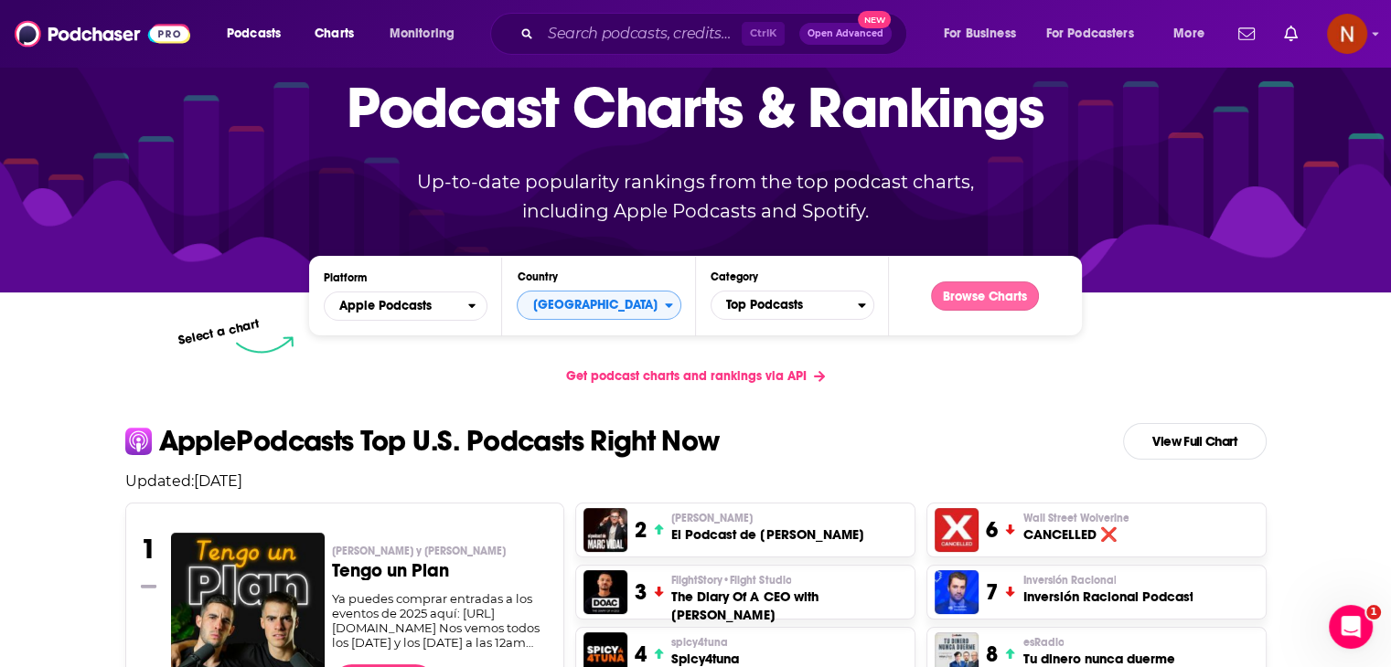
click at [967, 301] on button "Browse Charts" at bounding box center [985, 296] width 108 height 29
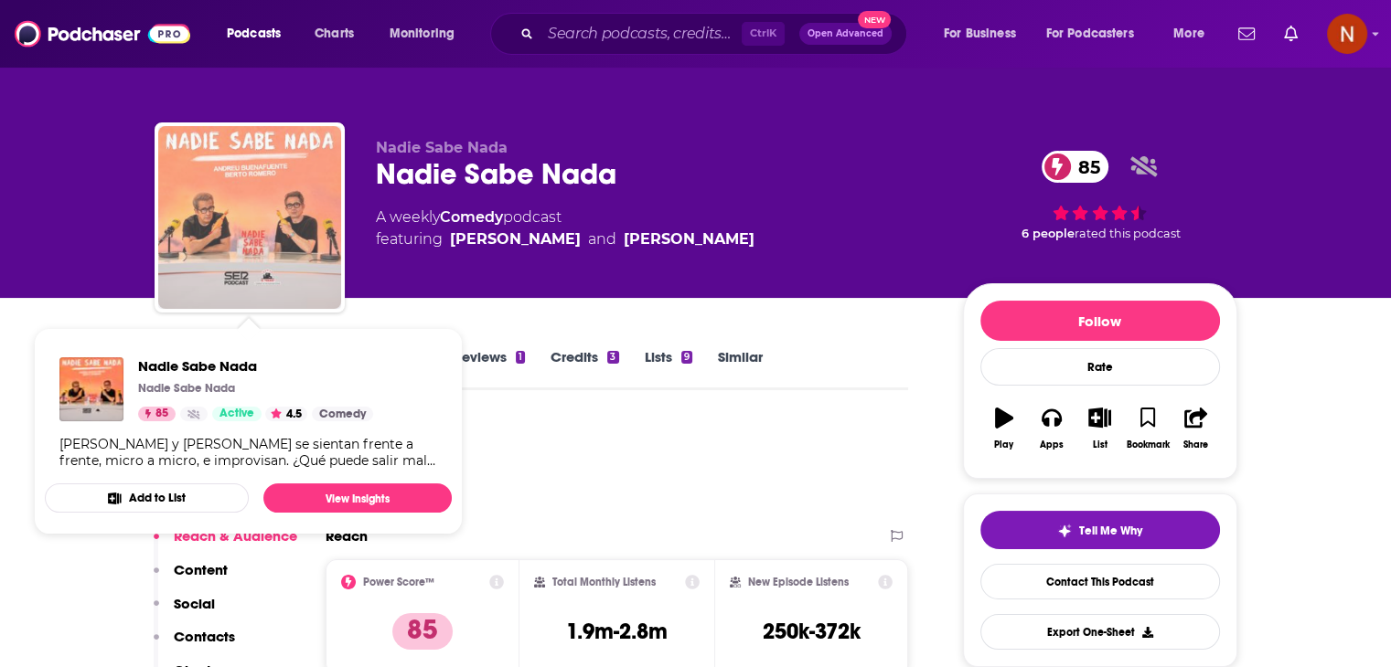
click at [222, 212] on img "Nadie Sabe Nada" at bounding box center [249, 217] width 183 height 183
click at [327, 218] on img "Nadie Sabe Nada" at bounding box center [249, 217] width 183 height 183
